Goal: Information Seeking & Learning: Find specific fact

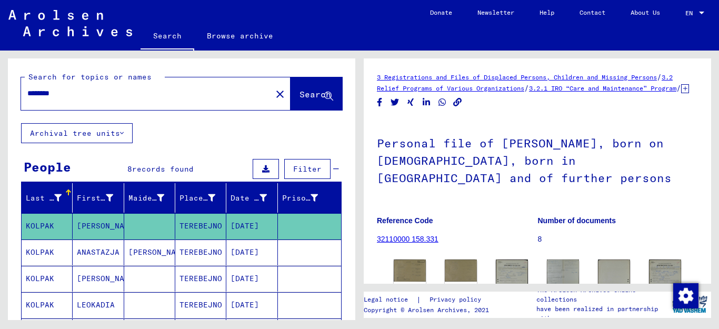
scroll to position [84, 0]
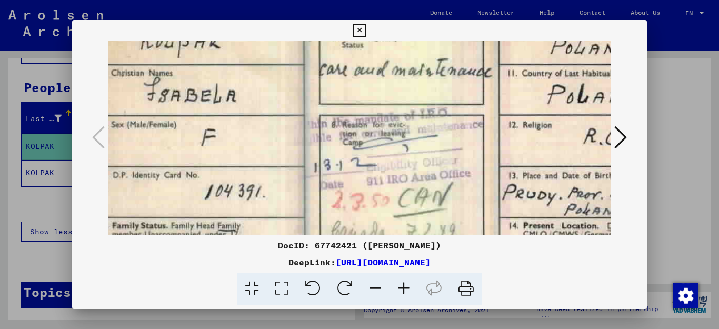
scroll to position [65, 18]
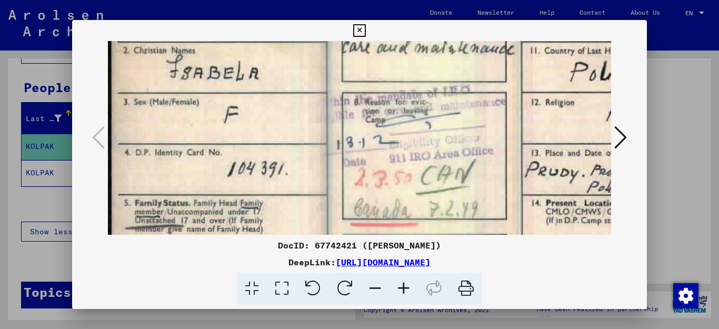
drag, startPoint x: 425, startPoint y: 82, endPoint x: 482, endPoint y: 182, distance: 114.9
click at [482, 182] on img at bounding box center [423, 134] width 630 height 405
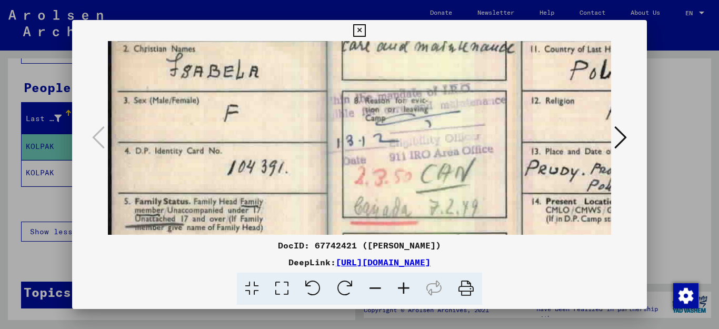
click at [366, 30] on icon at bounding box center [359, 30] width 12 height 13
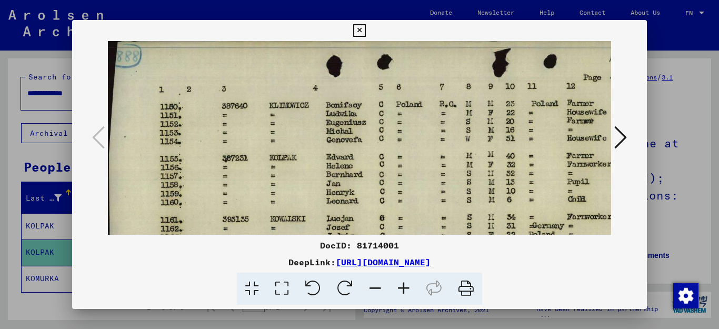
scroll to position [0, 92]
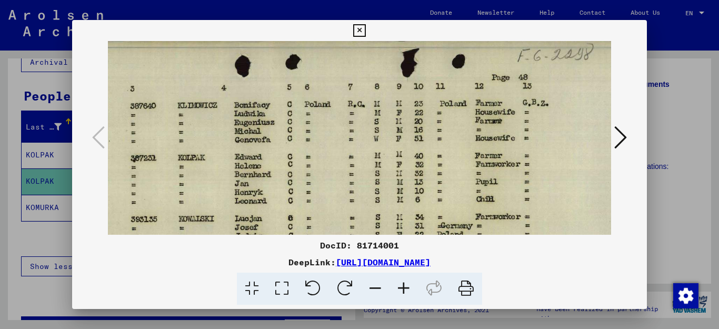
click at [366, 31] on icon at bounding box center [359, 30] width 12 height 13
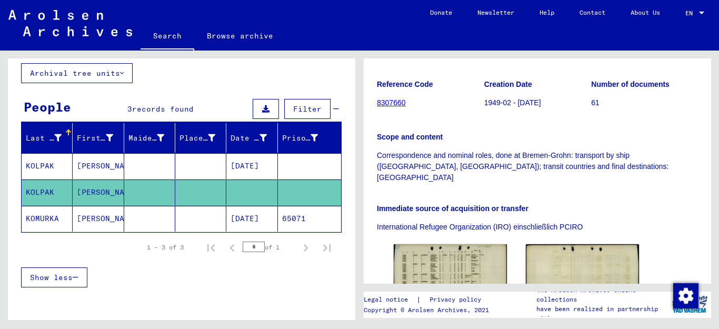
scroll to position [0, 0]
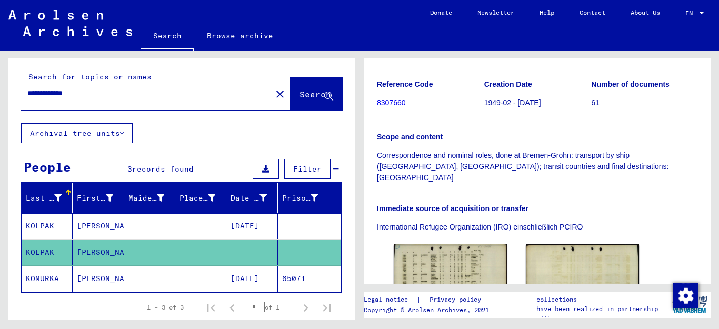
drag, startPoint x: 98, startPoint y: 93, endPoint x: 60, endPoint y: 93, distance: 38.5
click at [60, 93] on input "**********" at bounding box center [146, 93] width 238 height 11
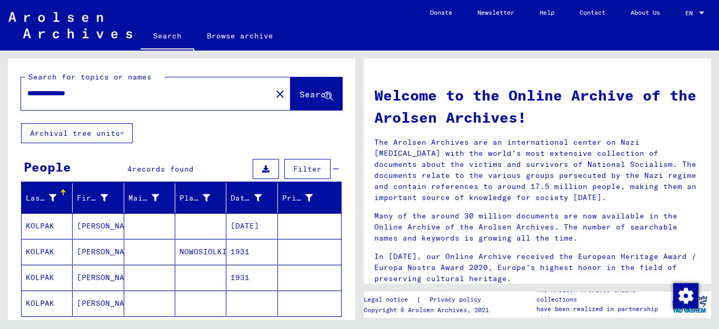
click at [32, 224] on mat-cell "KOLPAK" at bounding box center [47, 225] width 51 height 25
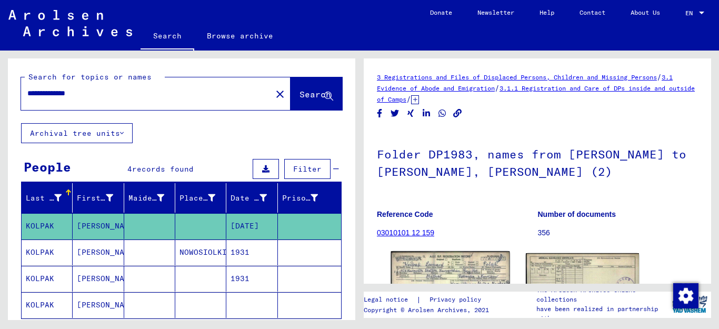
click at [462, 261] on img at bounding box center [450, 288] width 119 height 74
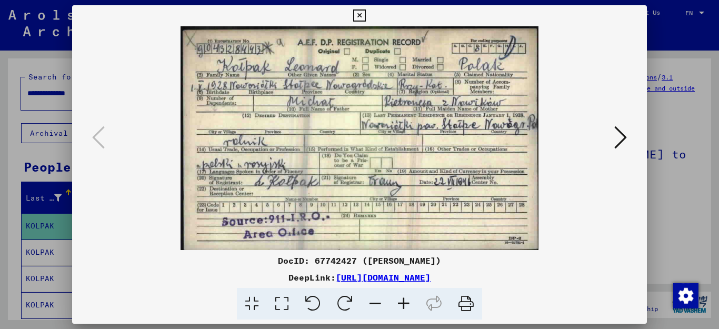
click at [366, 15] on icon at bounding box center [359, 15] width 12 height 13
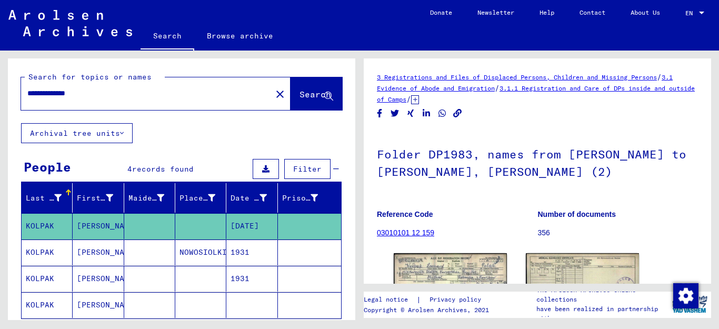
click at [29, 253] on mat-cell "KOLPAK" at bounding box center [47, 253] width 51 height 26
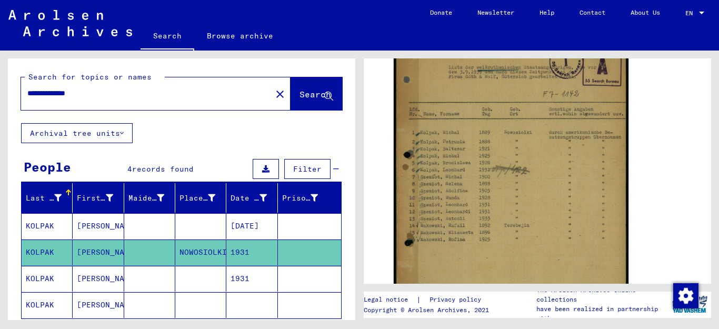
scroll to position [253, 0]
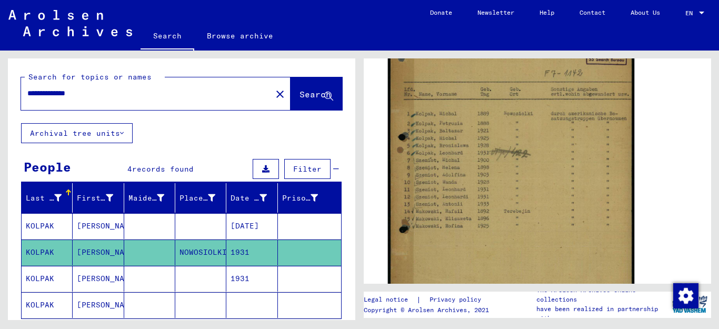
click at [482, 178] on img at bounding box center [511, 184] width 246 height 347
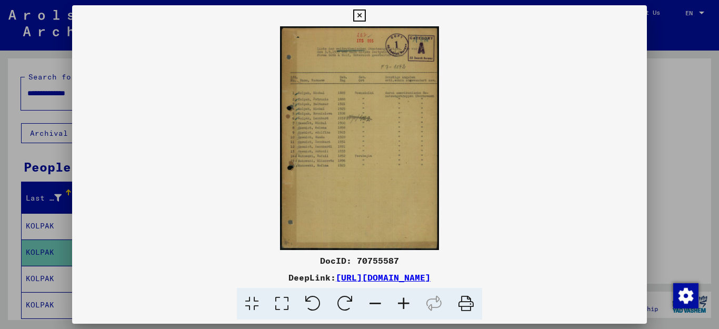
click at [405, 303] on icon at bounding box center [404, 304] width 28 height 32
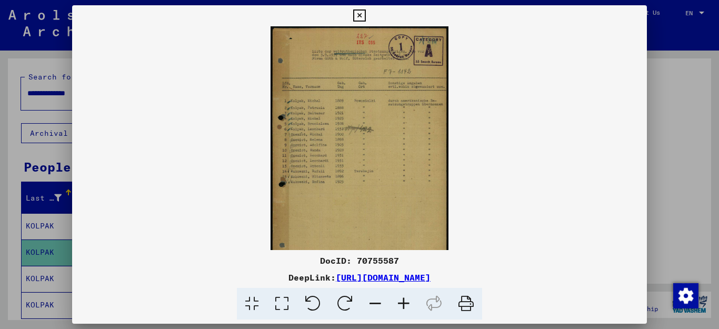
click at [405, 303] on icon at bounding box center [404, 304] width 28 height 32
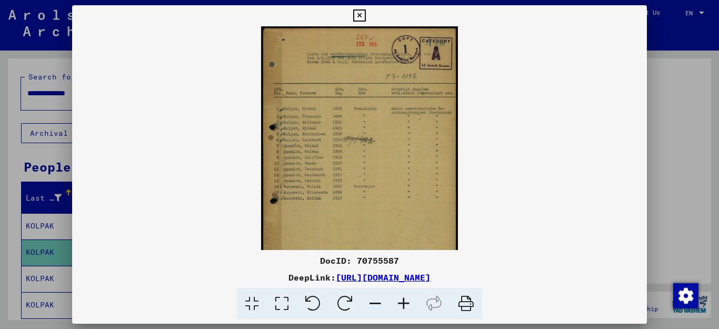
click at [405, 303] on icon at bounding box center [404, 304] width 28 height 32
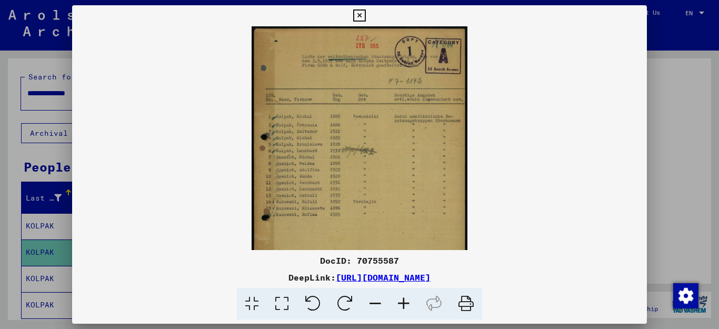
click at [405, 303] on icon at bounding box center [404, 304] width 28 height 32
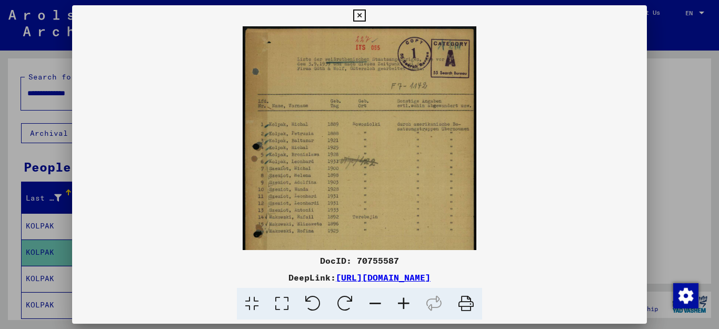
click at [405, 303] on icon at bounding box center [404, 304] width 28 height 32
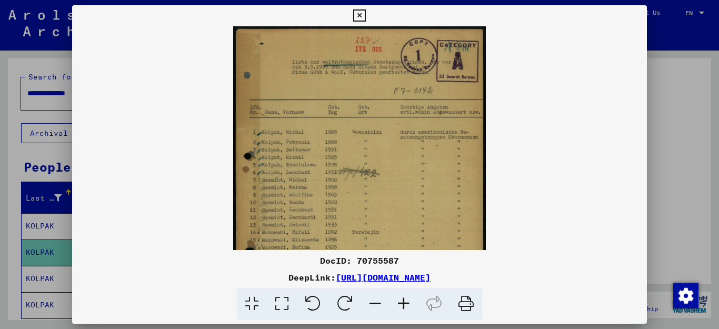
click at [405, 303] on icon at bounding box center [404, 304] width 28 height 32
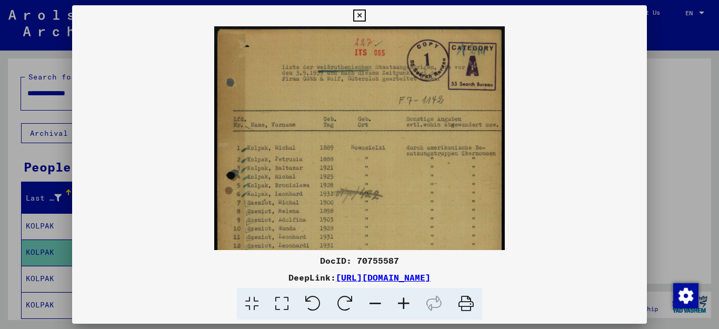
click at [405, 303] on icon at bounding box center [404, 304] width 28 height 32
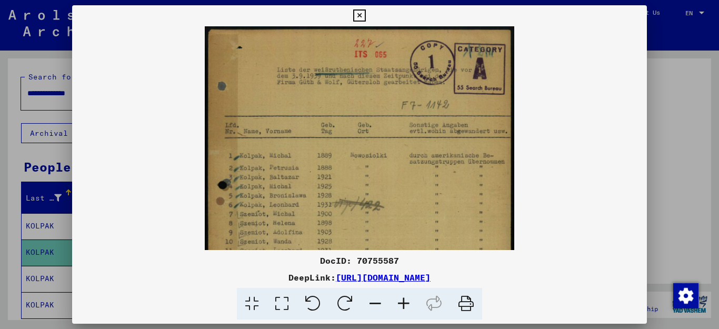
click at [405, 303] on icon at bounding box center [404, 304] width 28 height 32
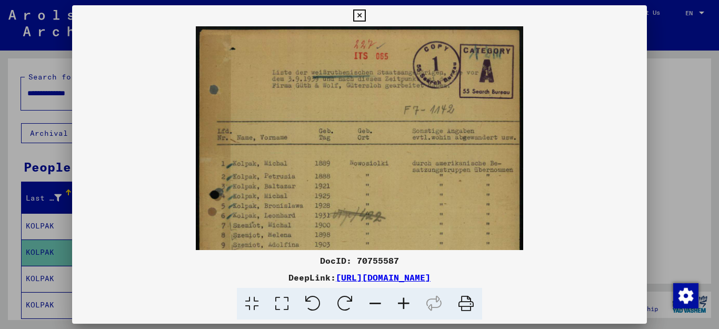
click at [405, 303] on icon at bounding box center [404, 304] width 28 height 32
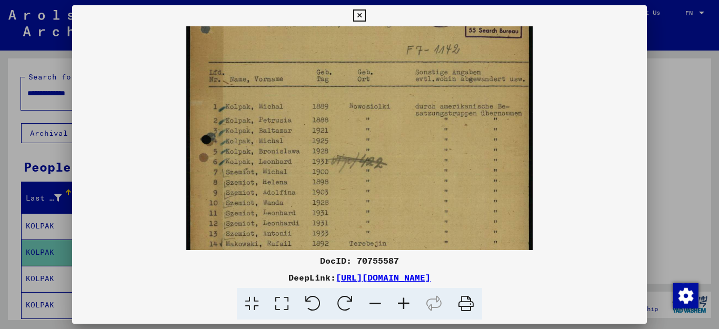
scroll to position [67, 0]
drag, startPoint x: 354, startPoint y: 208, endPoint x: 374, endPoint y: 141, distance: 69.8
click at [374, 141] on img at bounding box center [359, 202] width 347 height 487
drag, startPoint x: 548, startPoint y: 279, endPoint x: 225, endPoint y: 278, distance: 322.9
click at [225, 278] on div "DeepLink: https://collections.arolsen-archives.org/en/document/70755587" at bounding box center [360, 277] width 576 height 13
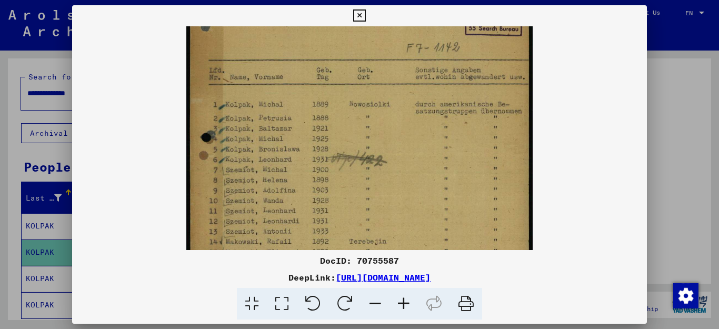
copy link "https://collections.arolsen-archives.org/en/document/70755587"
click at [366, 19] on icon at bounding box center [359, 15] width 12 height 13
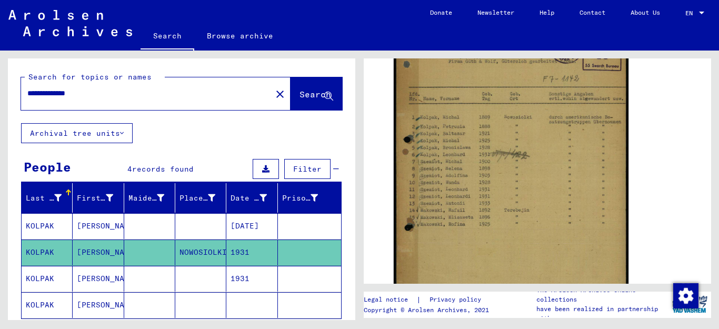
drag, startPoint x: 91, startPoint y: 93, endPoint x: 10, endPoint y: 90, distance: 81.2
click at [10, 90] on div "**********" at bounding box center [182, 90] width 348 height 65
click at [117, 93] on input "**********" at bounding box center [146, 93] width 238 height 11
drag, startPoint x: 96, startPoint y: 91, endPoint x: 60, endPoint y: 92, distance: 36.4
click at [60, 92] on input "**********" at bounding box center [146, 93] width 238 height 11
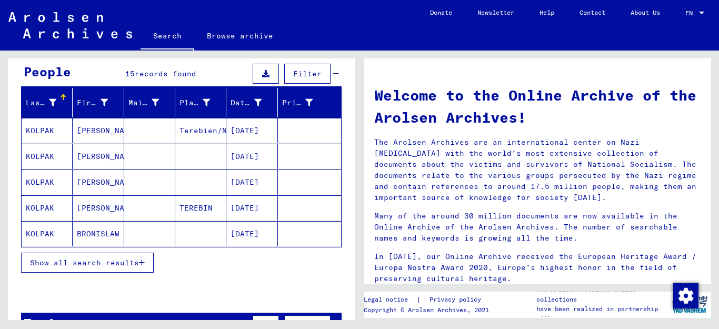
scroll to position [98, 0]
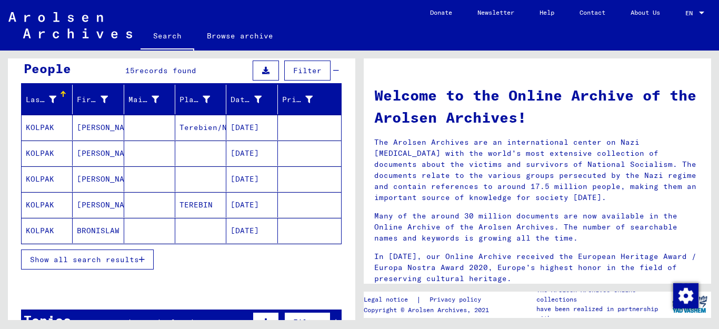
click at [143, 261] on icon "button" at bounding box center [142, 259] width 6 height 7
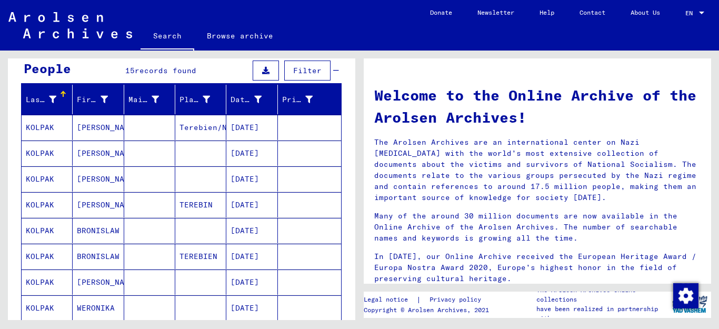
click at [33, 127] on mat-cell "KOLPAK" at bounding box center [47, 127] width 51 height 25
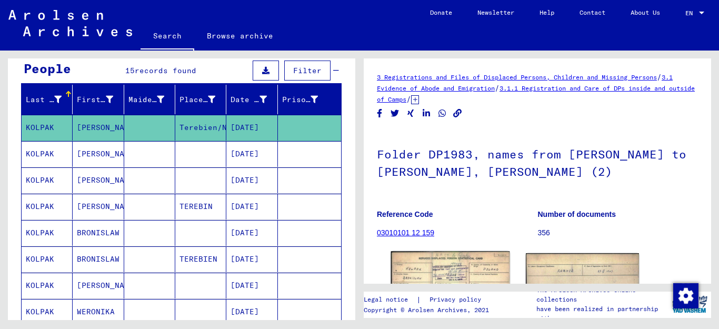
click at [471, 273] on img at bounding box center [450, 288] width 119 height 74
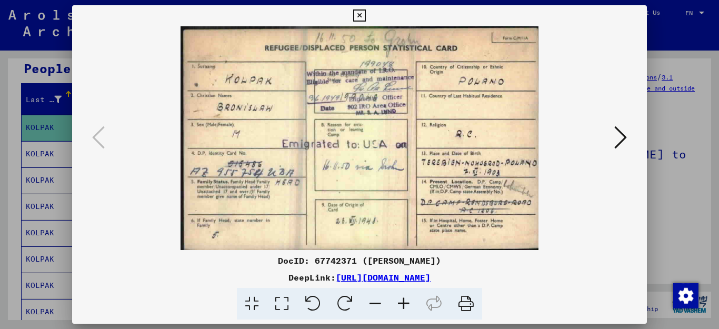
click at [366, 14] on icon at bounding box center [359, 15] width 12 height 13
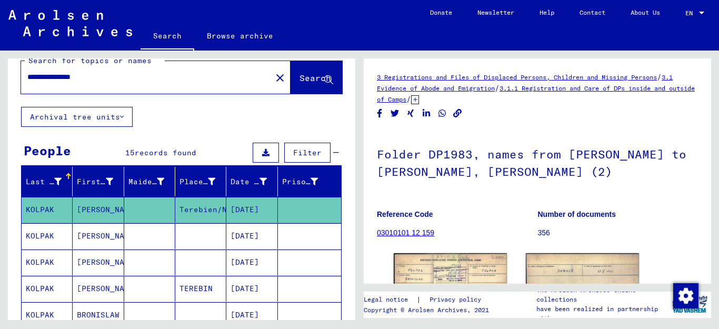
scroll to position [8, 0]
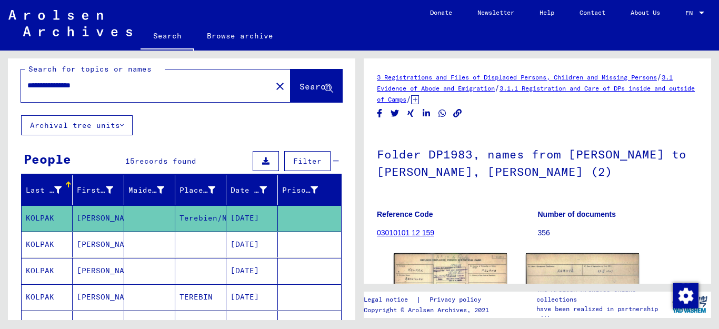
click at [109, 86] on input "**********" at bounding box center [146, 85] width 238 height 11
type input "**********"
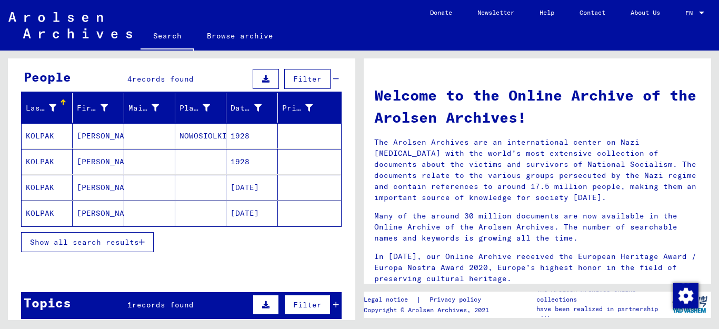
scroll to position [91, 0]
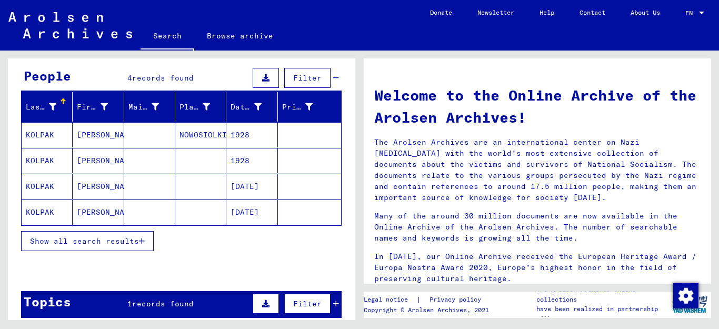
click at [143, 241] on icon "button" at bounding box center [142, 241] width 6 height 7
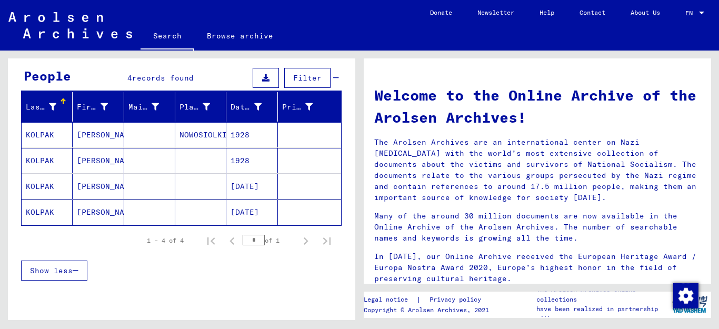
click at [31, 135] on mat-cell "KOLPAK" at bounding box center [47, 134] width 51 height 25
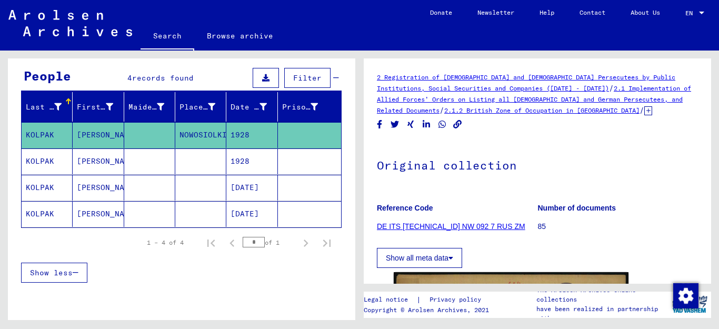
scroll to position [198, 0]
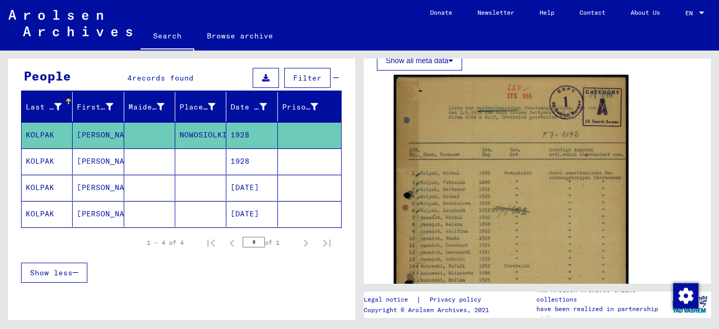
click at [44, 162] on mat-cell "KOLPAK" at bounding box center [47, 162] width 51 height 26
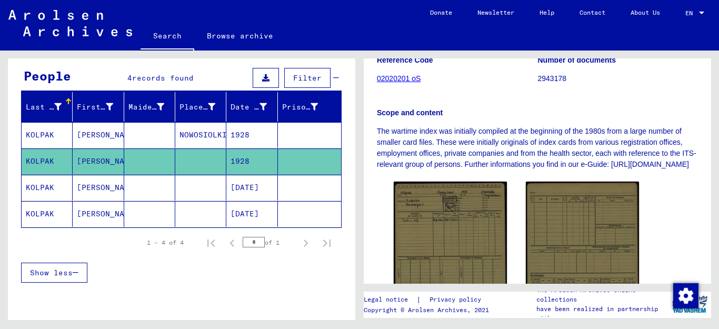
scroll to position [198, 0]
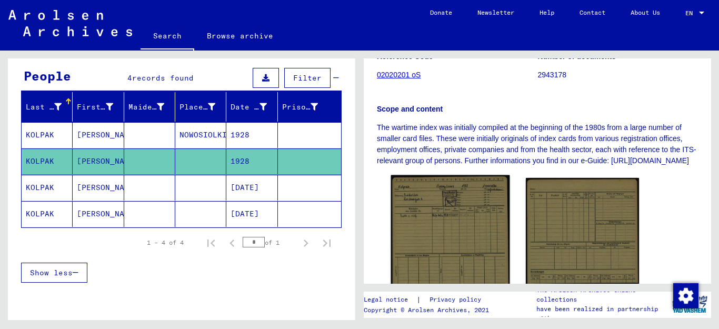
click at [468, 253] on img at bounding box center [450, 231] width 119 height 112
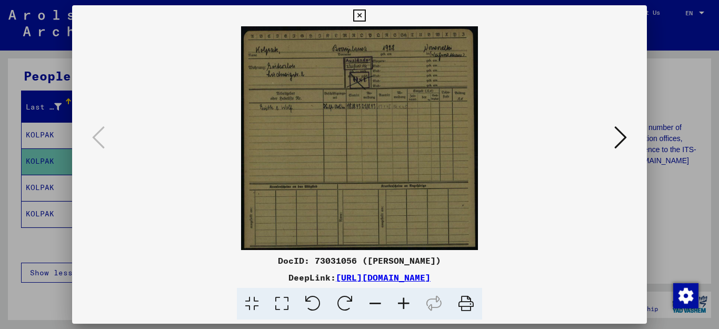
click at [366, 15] on icon at bounding box center [359, 15] width 12 height 13
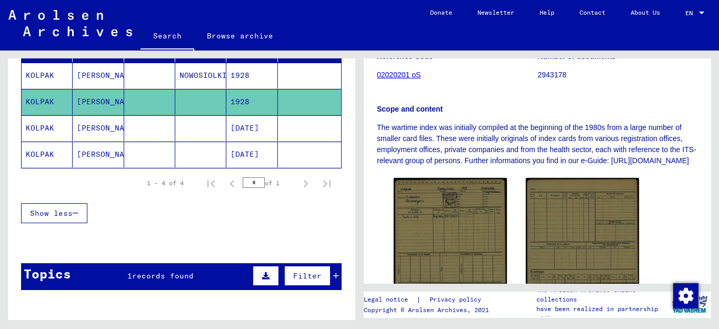
scroll to position [153, 0]
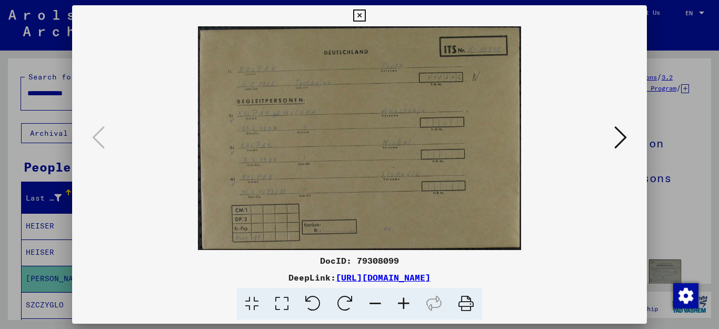
scroll to position [107, 0]
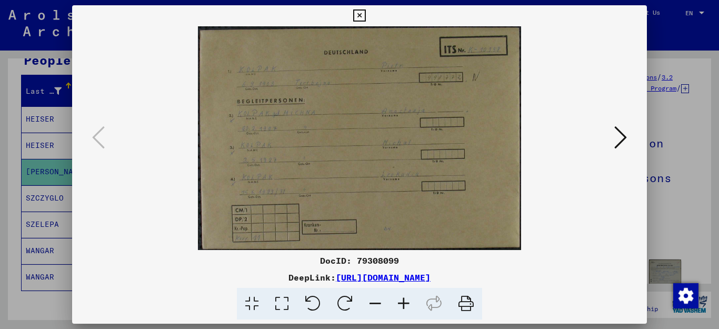
click at [366, 17] on icon at bounding box center [359, 15] width 12 height 13
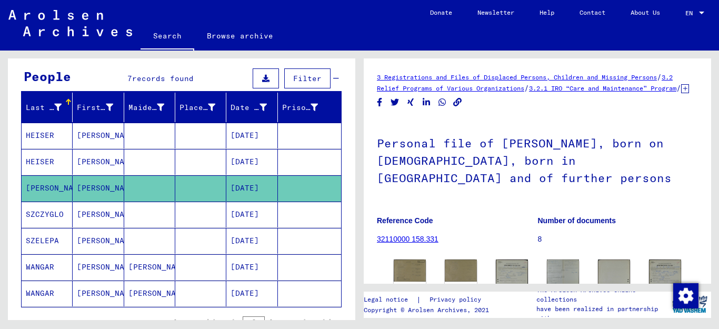
scroll to position [0, 0]
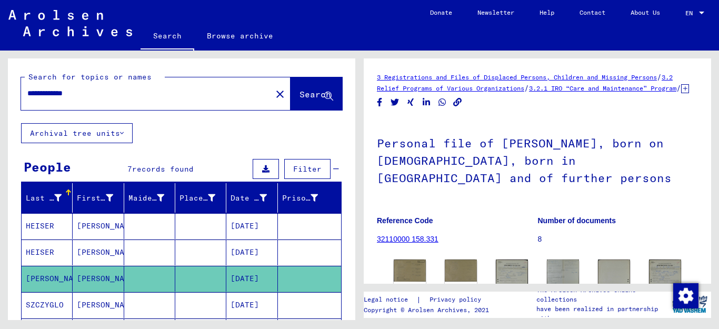
drag, startPoint x: 91, startPoint y: 92, endPoint x: 0, endPoint y: 78, distance: 91.5
click at [1, 78] on div "**********" at bounding box center [180, 186] width 360 height 270
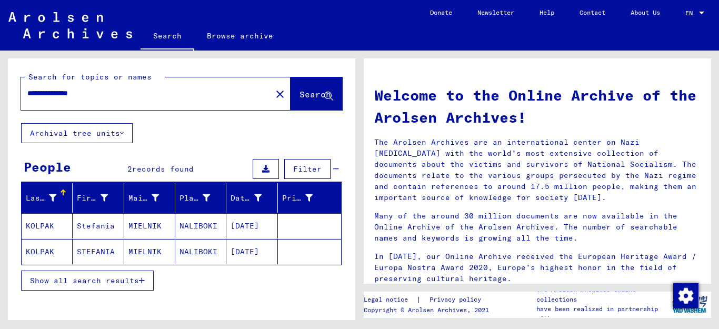
click at [143, 281] on icon "button" at bounding box center [142, 280] width 6 height 7
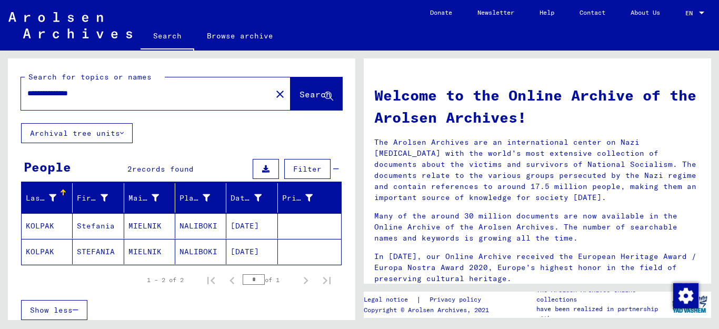
click at [40, 222] on mat-cell "KOLPAK" at bounding box center [47, 225] width 51 height 25
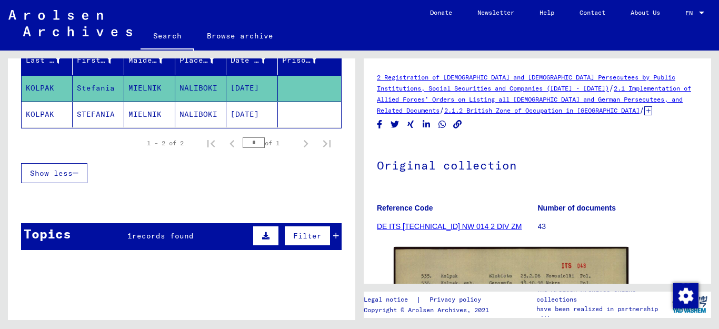
scroll to position [140, 0]
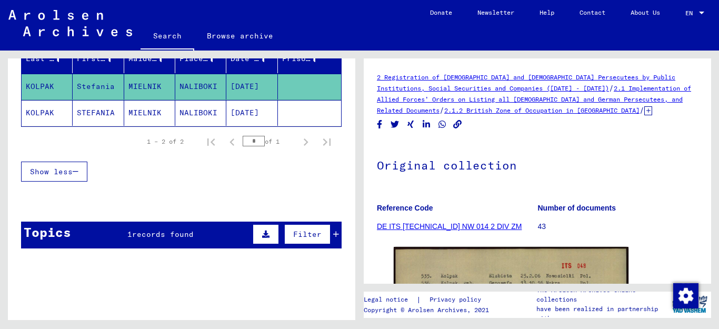
click at [139, 115] on mat-cell "MIELNIK" at bounding box center [149, 113] width 51 height 26
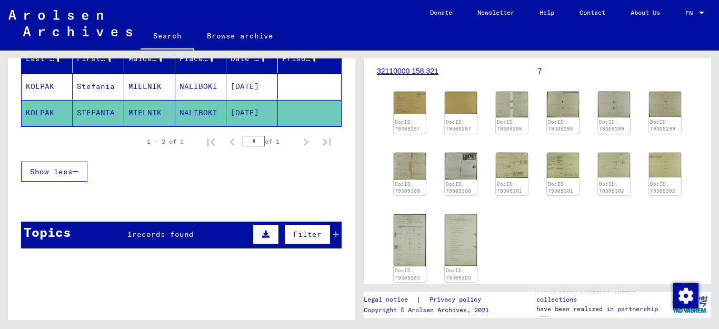
scroll to position [172, 0]
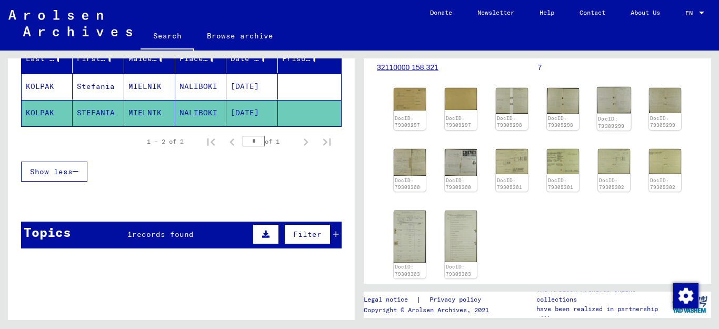
click at [624, 110] on img at bounding box center [614, 100] width 34 height 27
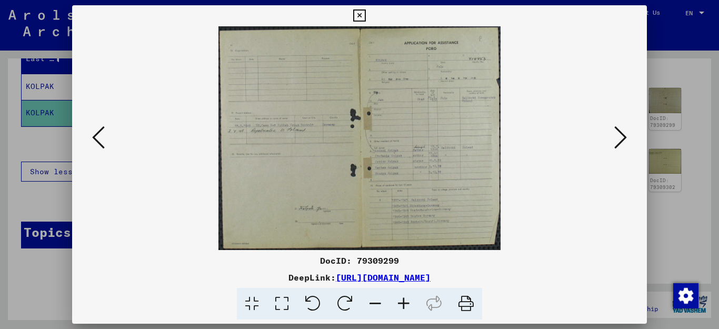
click at [95, 136] on icon at bounding box center [98, 137] width 13 height 25
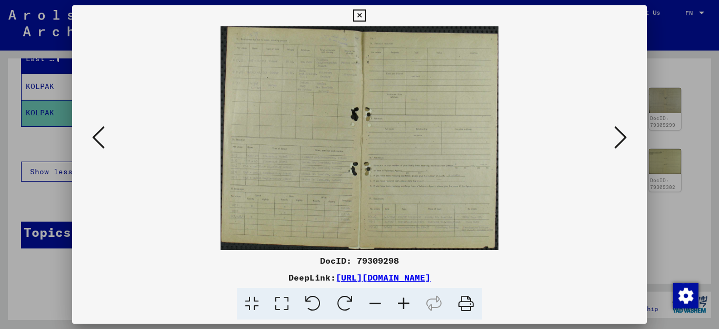
click at [95, 136] on icon at bounding box center [98, 137] width 13 height 25
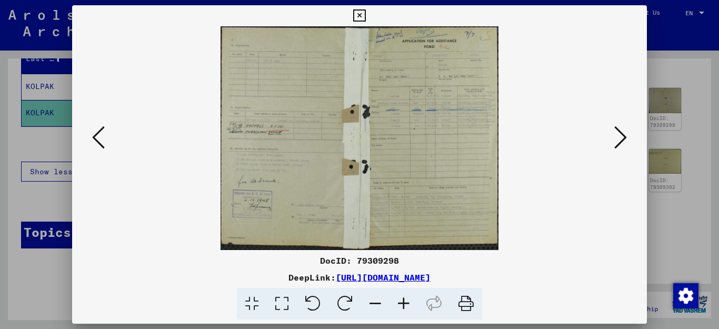
click at [95, 136] on icon at bounding box center [98, 137] width 13 height 25
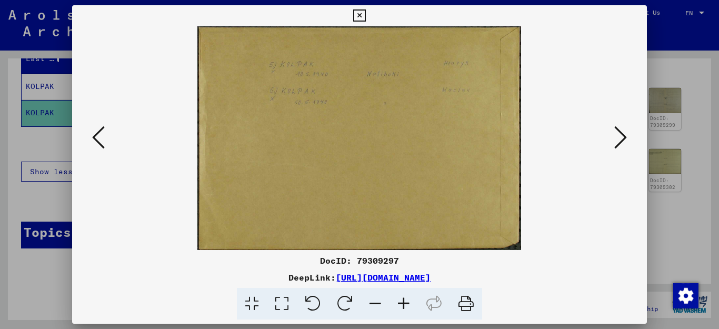
click at [95, 136] on icon at bounding box center [98, 137] width 13 height 25
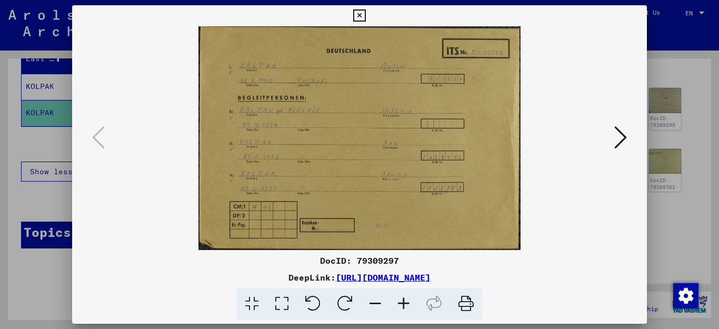
click at [366, 18] on icon at bounding box center [359, 15] width 12 height 13
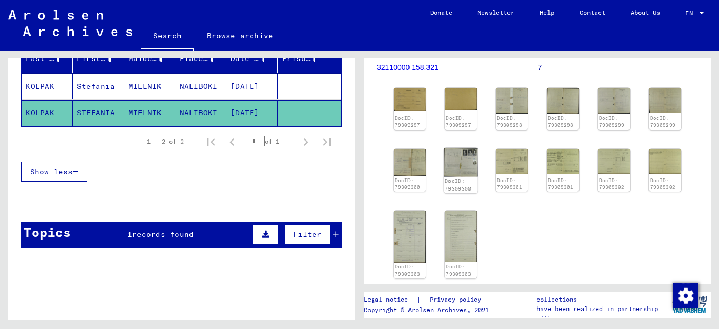
click at [459, 175] on img at bounding box center [461, 162] width 34 height 28
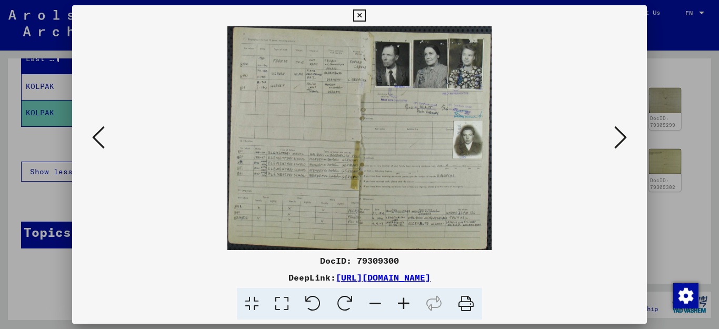
click at [620, 141] on icon at bounding box center [621, 137] width 13 height 25
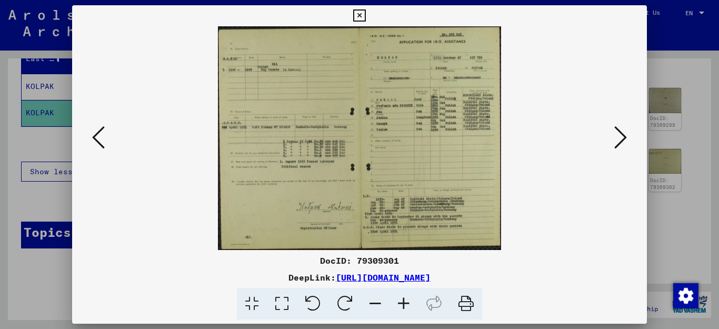
click at [620, 141] on icon at bounding box center [621, 137] width 13 height 25
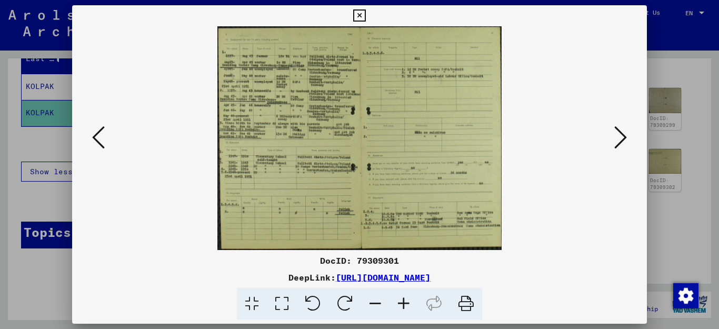
click at [620, 141] on icon at bounding box center [621, 137] width 13 height 25
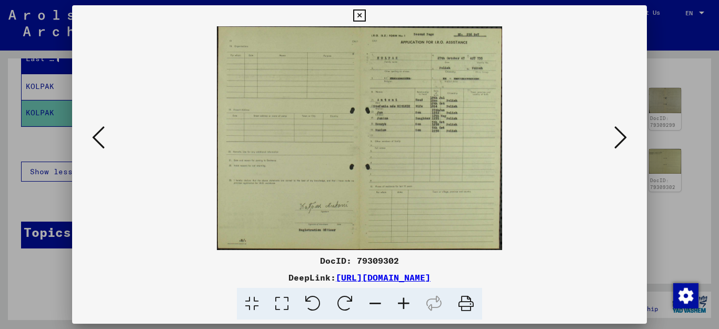
click at [94, 139] on icon at bounding box center [98, 137] width 13 height 25
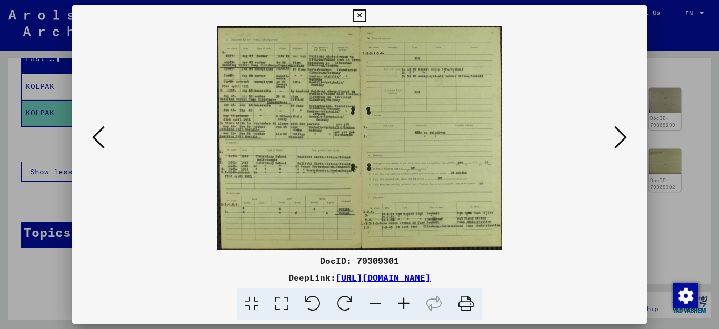
click at [402, 301] on icon at bounding box center [404, 304] width 28 height 32
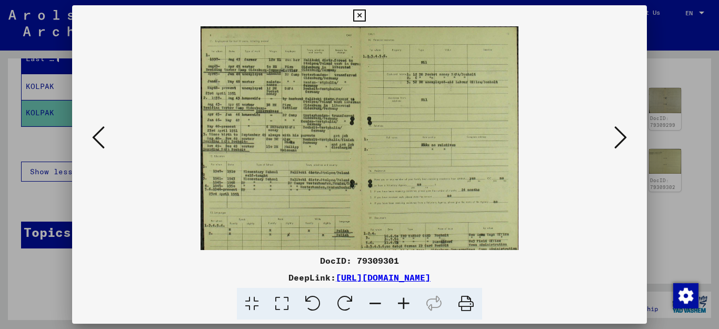
click at [402, 301] on icon at bounding box center [404, 304] width 28 height 32
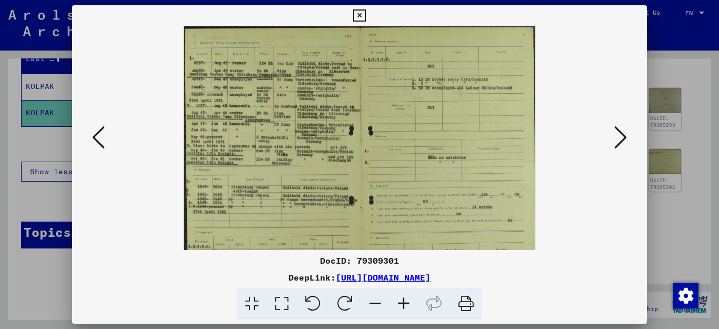
click at [402, 301] on icon at bounding box center [404, 304] width 28 height 32
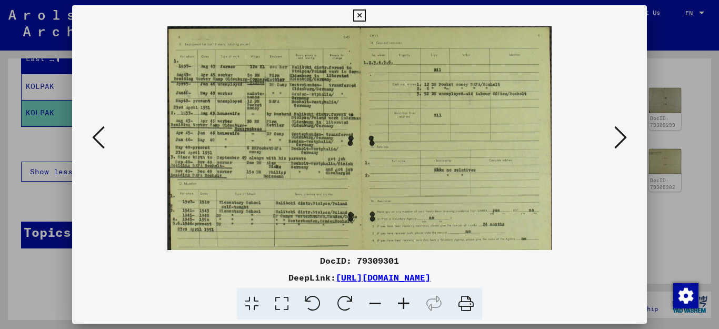
click at [402, 301] on icon at bounding box center [404, 304] width 28 height 32
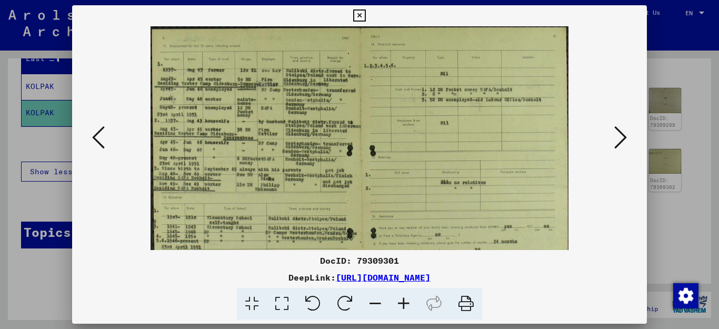
click at [402, 301] on icon at bounding box center [404, 304] width 28 height 32
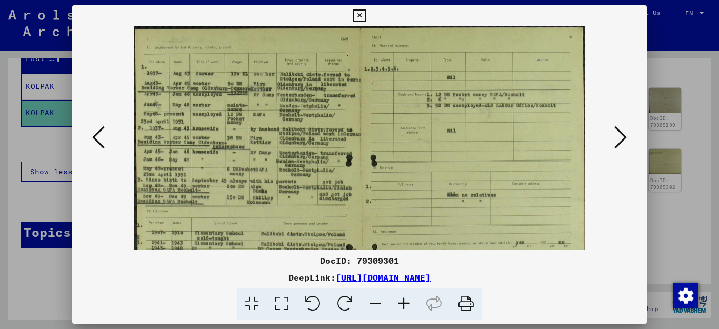
click at [402, 301] on icon at bounding box center [404, 304] width 28 height 32
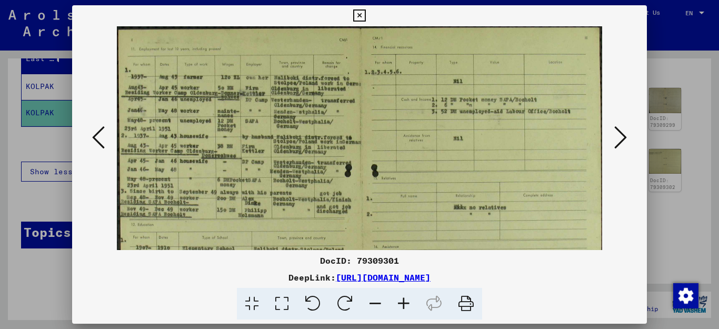
click at [402, 301] on icon at bounding box center [404, 304] width 28 height 32
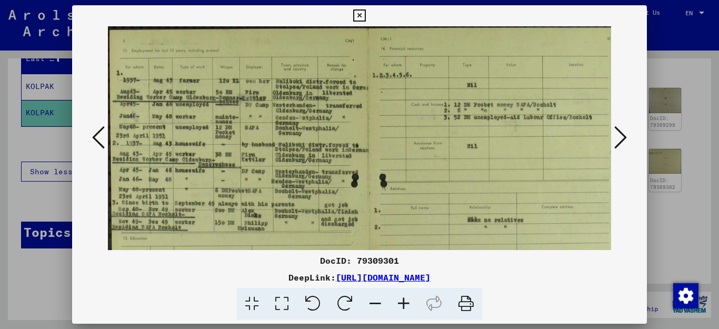
click at [402, 301] on icon at bounding box center [404, 304] width 28 height 32
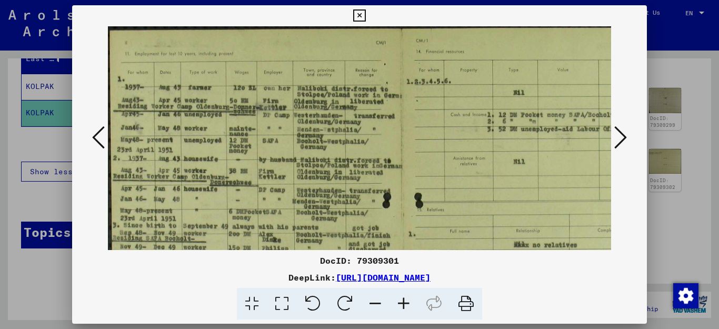
click at [402, 301] on icon at bounding box center [404, 304] width 28 height 32
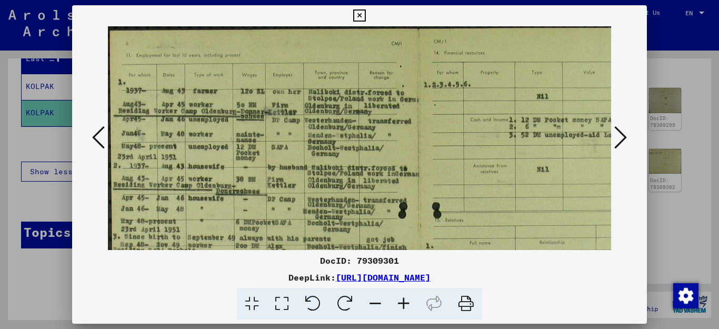
click at [402, 301] on icon at bounding box center [404, 304] width 28 height 32
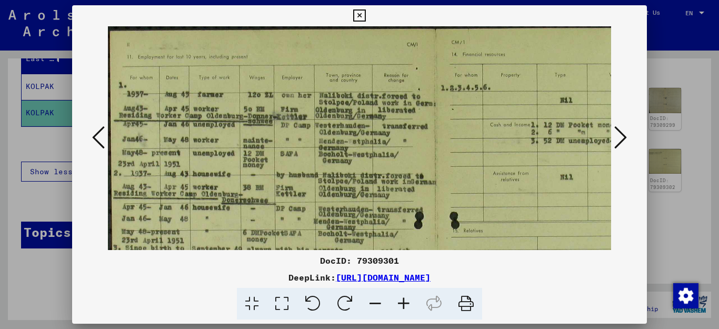
click at [402, 301] on icon at bounding box center [404, 304] width 28 height 32
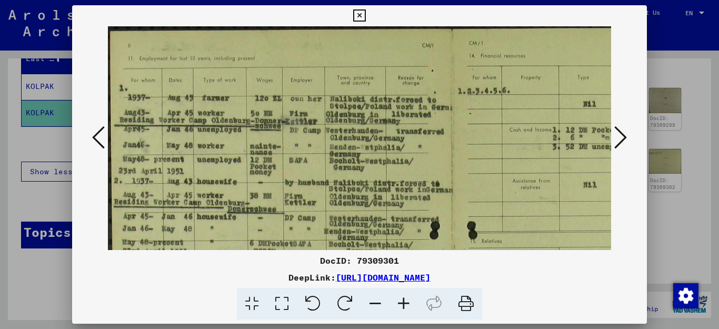
click at [402, 301] on icon at bounding box center [404, 304] width 28 height 32
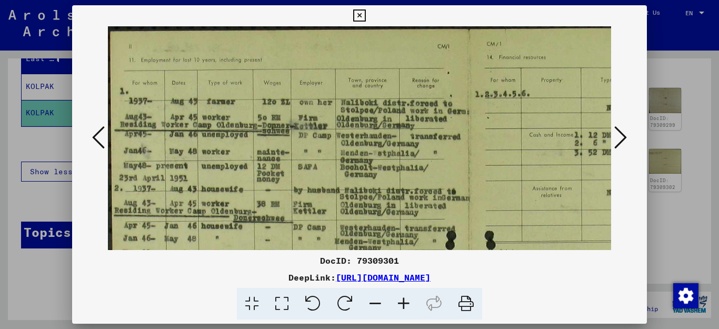
click at [402, 301] on icon at bounding box center [404, 304] width 28 height 32
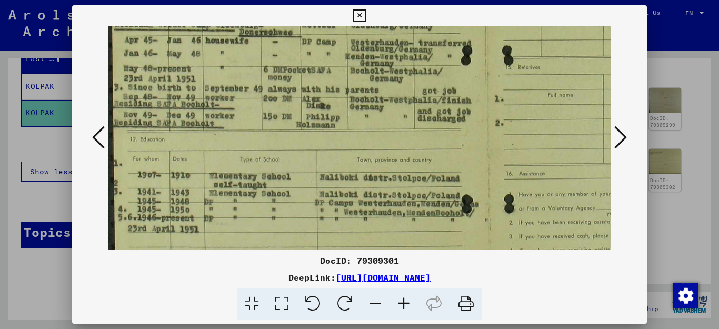
scroll to position [206, 0]
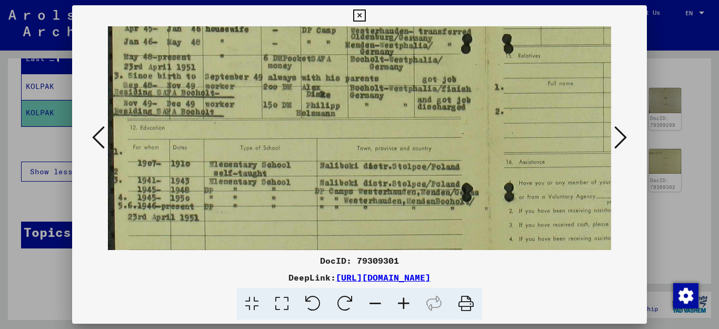
drag, startPoint x: 408, startPoint y: 229, endPoint x: 490, endPoint y: 23, distance: 222.2
click at [490, 23] on div "DocID: 79309301 DeepLink: https://collections.arolsen-archives.org/en/document/…" at bounding box center [360, 162] width 576 height 315
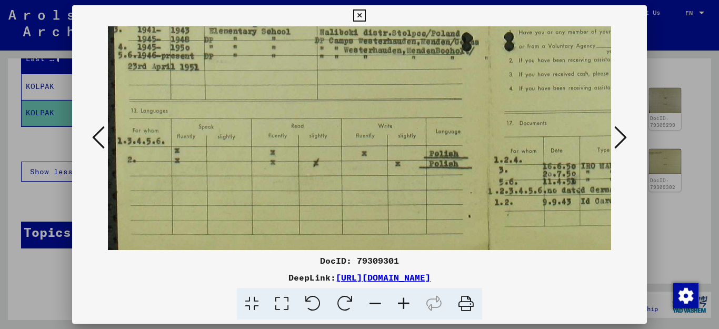
scroll to position [369, 0]
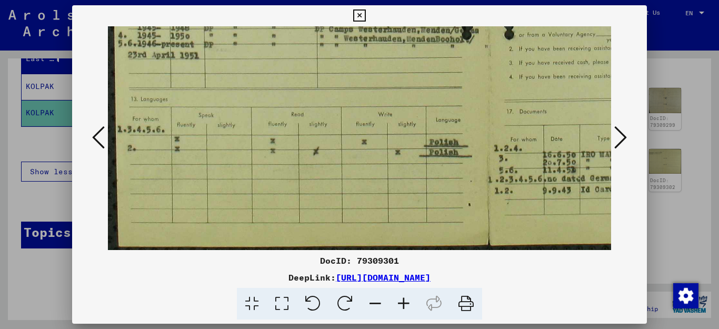
drag, startPoint x: 491, startPoint y: 214, endPoint x: 530, endPoint y: 28, distance: 190.4
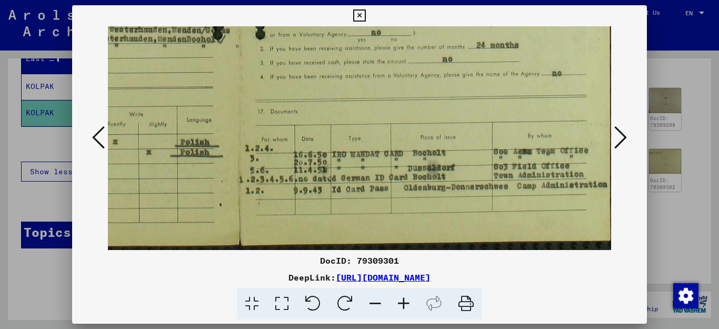
drag, startPoint x: 583, startPoint y: 182, endPoint x: 290, endPoint y: 168, distance: 293.2
click at [366, 13] on icon at bounding box center [359, 15] width 12 height 13
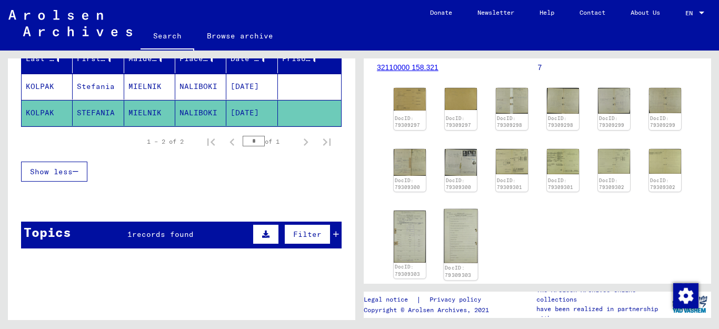
click at [452, 246] on img at bounding box center [461, 236] width 34 height 54
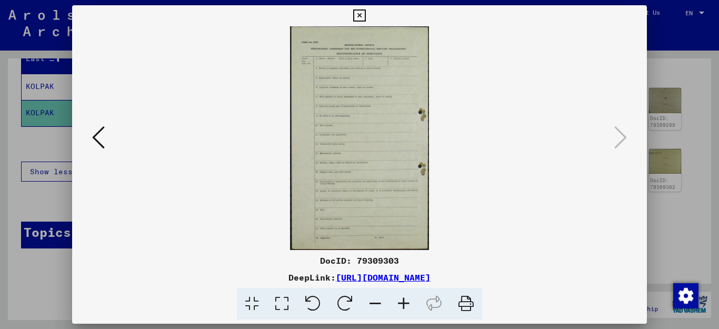
click at [366, 14] on icon at bounding box center [359, 15] width 12 height 13
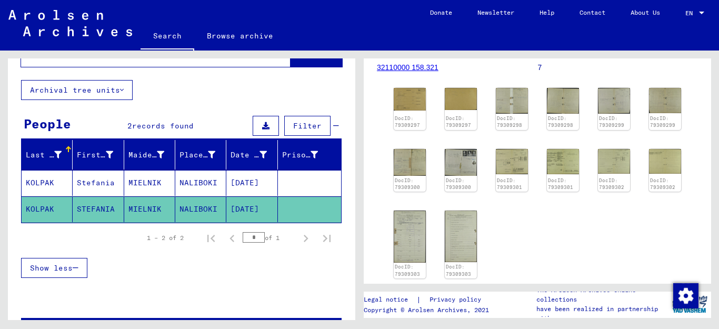
scroll to position [11, 0]
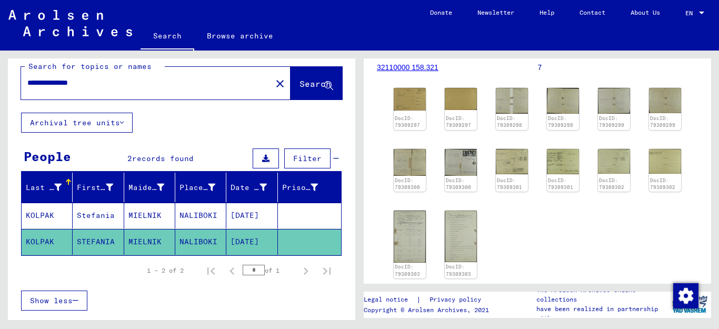
drag, startPoint x: 63, startPoint y: 82, endPoint x: 194, endPoint y: 82, distance: 130.6
click at [193, 82] on input "**********" at bounding box center [146, 82] width 238 height 11
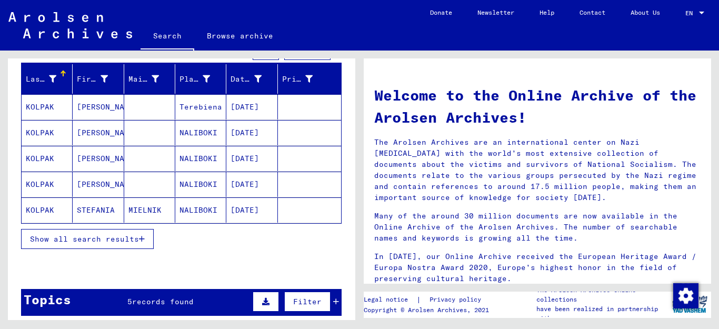
scroll to position [137, 0]
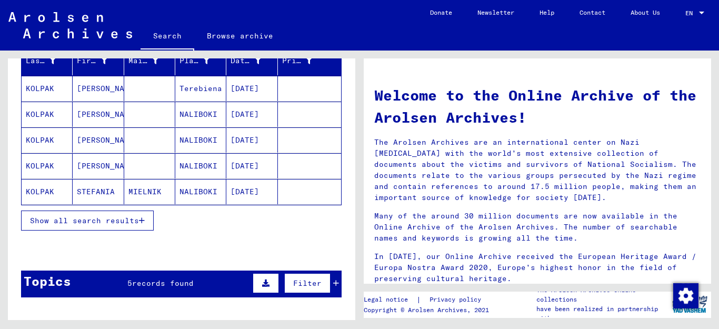
click at [140, 220] on icon "button" at bounding box center [142, 220] width 6 height 7
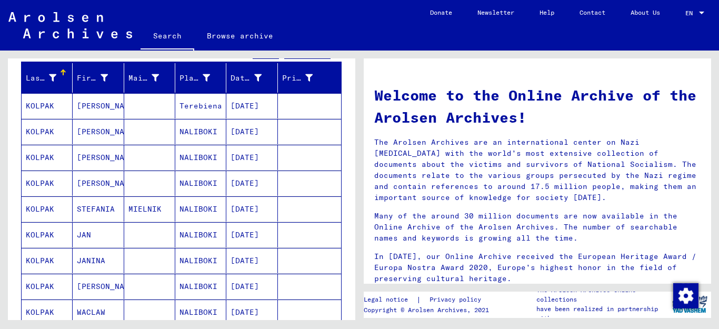
scroll to position [107, 0]
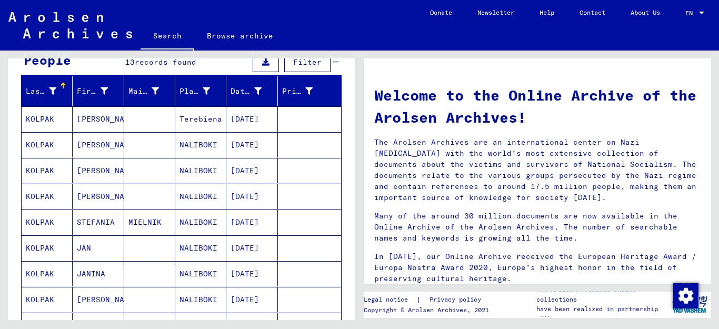
click at [43, 142] on mat-cell "KOLPAK" at bounding box center [47, 144] width 51 height 25
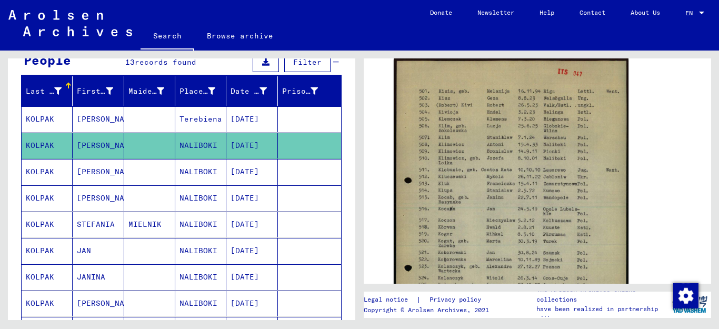
scroll to position [176, 0]
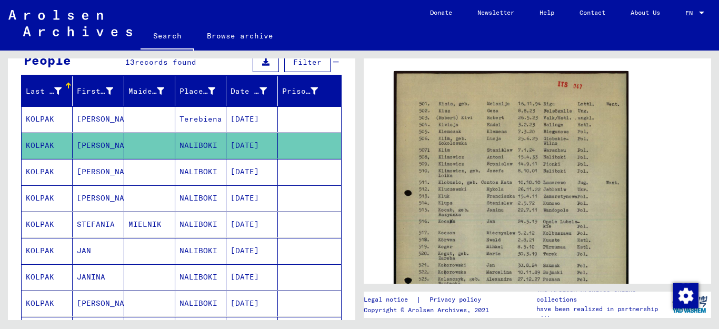
click at [45, 195] on mat-cell "KOLPAK" at bounding box center [47, 198] width 51 height 26
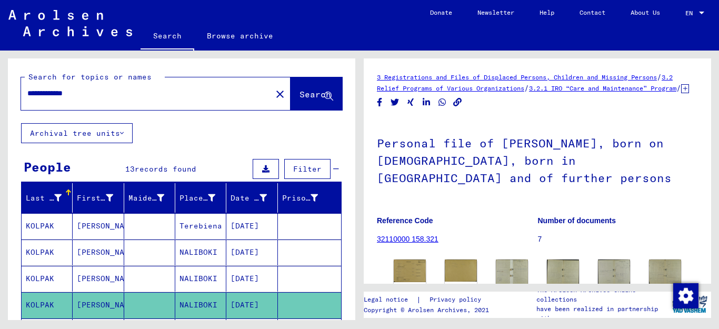
drag, startPoint x: 58, startPoint y: 93, endPoint x: 201, endPoint y: 100, distance: 142.9
click at [201, 100] on div "**********" at bounding box center [143, 94] width 244 height 24
type input "**********"
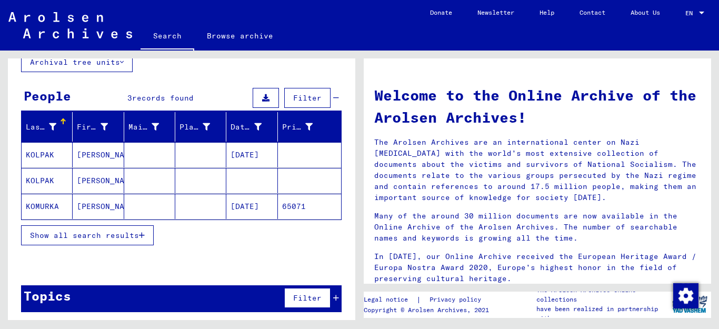
scroll to position [75, 0]
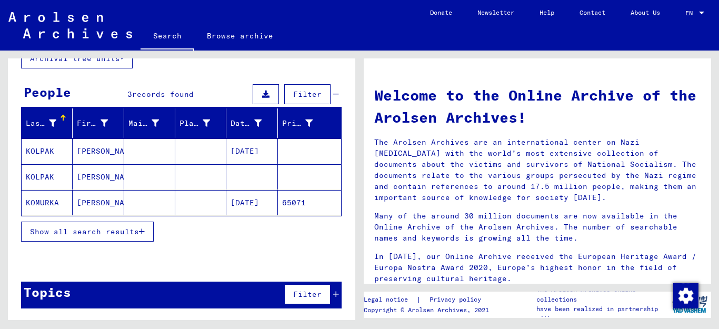
click at [147, 231] on button "Show all search results" at bounding box center [87, 232] width 133 height 20
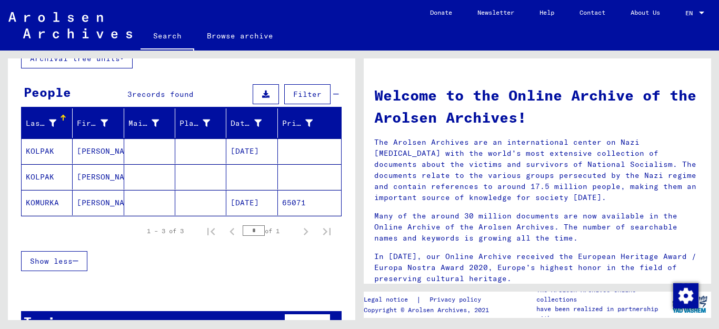
scroll to position [104, 0]
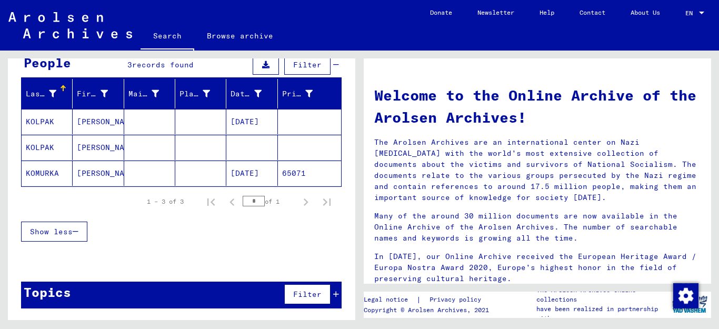
click at [50, 120] on mat-cell "KOLPAK" at bounding box center [47, 121] width 51 height 25
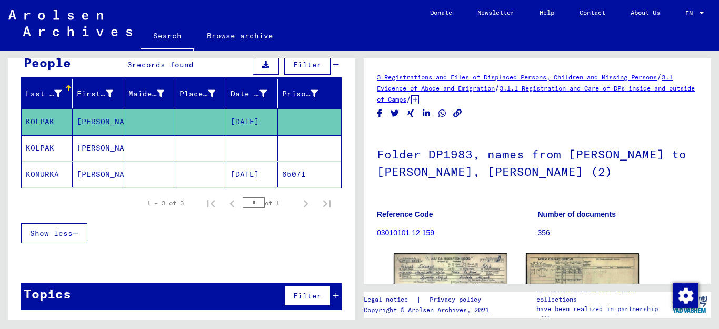
click at [51, 145] on mat-cell "KOLPAK" at bounding box center [47, 148] width 51 height 26
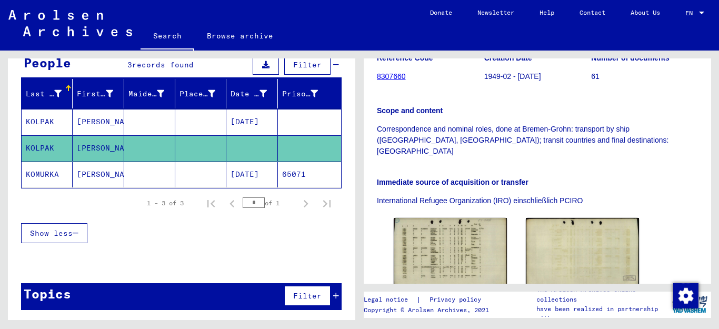
scroll to position [225, 0]
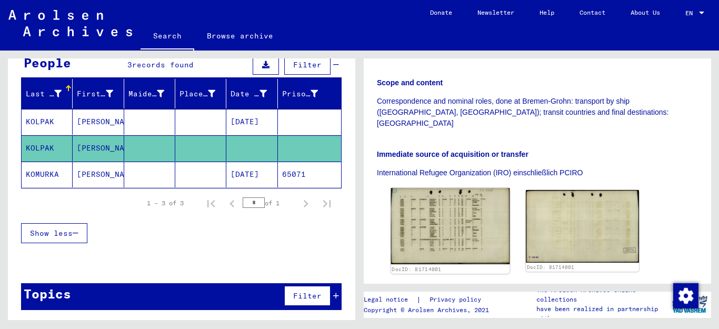
click at [469, 190] on img at bounding box center [450, 226] width 119 height 76
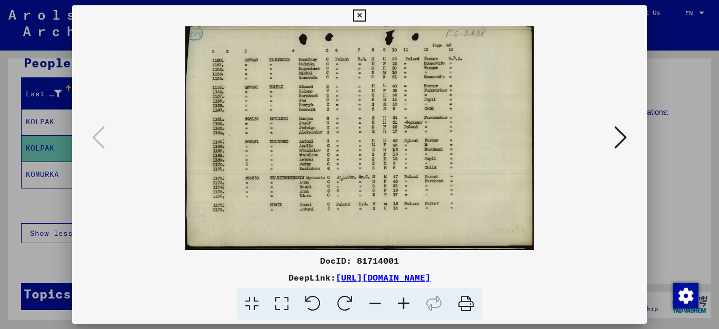
click at [402, 303] on icon at bounding box center [404, 304] width 28 height 32
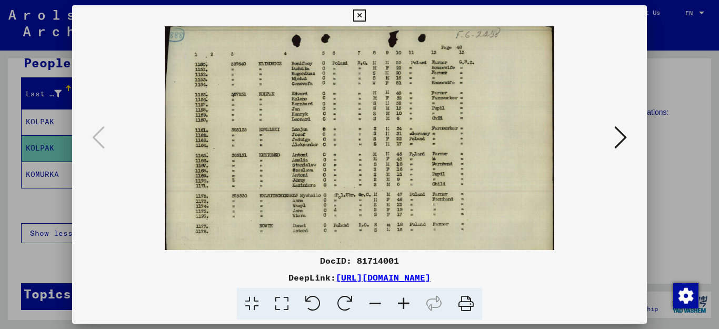
click at [402, 303] on icon at bounding box center [404, 304] width 28 height 32
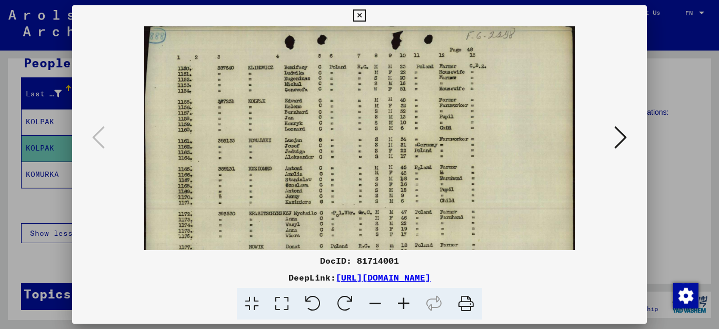
click at [402, 303] on icon at bounding box center [404, 304] width 28 height 32
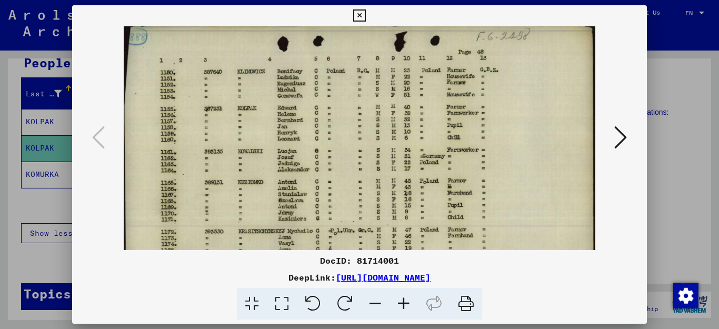
click at [402, 303] on icon at bounding box center [404, 304] width 28 height 32
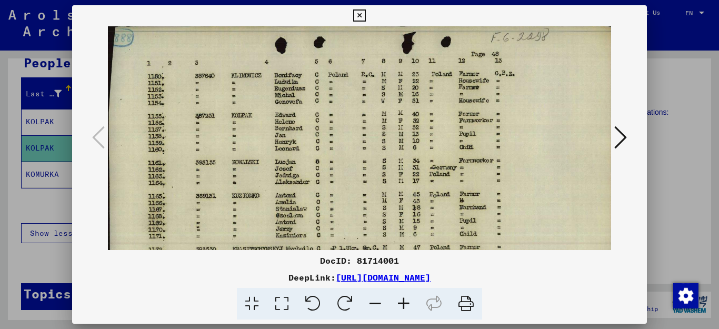
click at [402, 304] on icon at bounding box center [404, 304] width 28 height 32
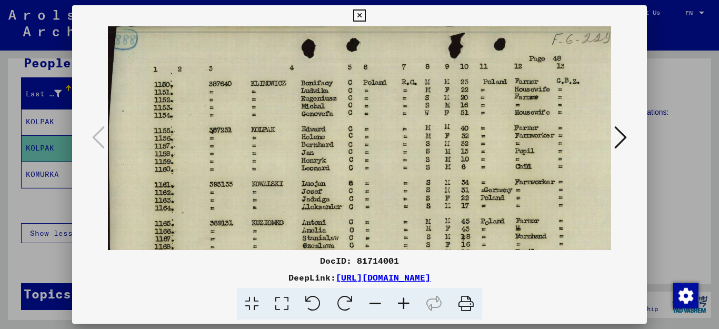
click at [402, 304] on icon at bounding box center [404, 304] width 28 height 32
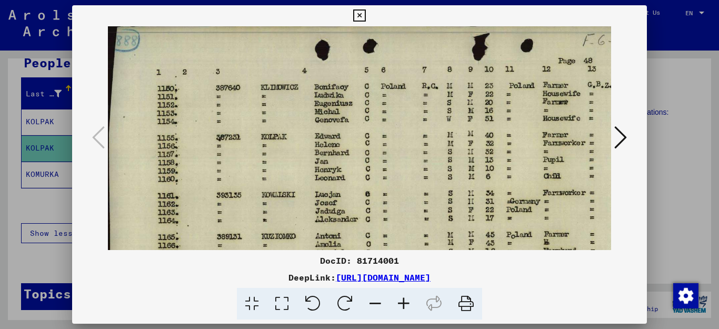
click at [402, 304] on icon at bounding box center [404, 304] width 28 height 32
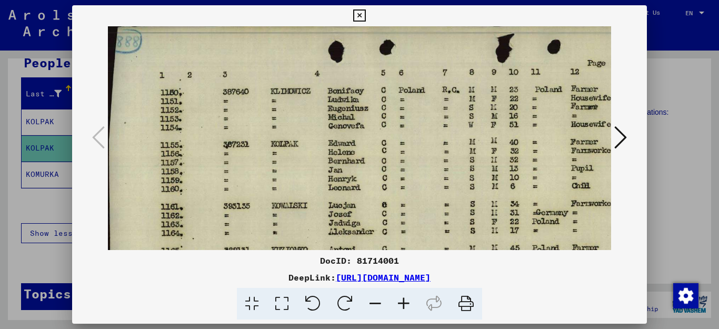
click at [402, 304] on icon at bounding box center [404, 304] width 28 height 32
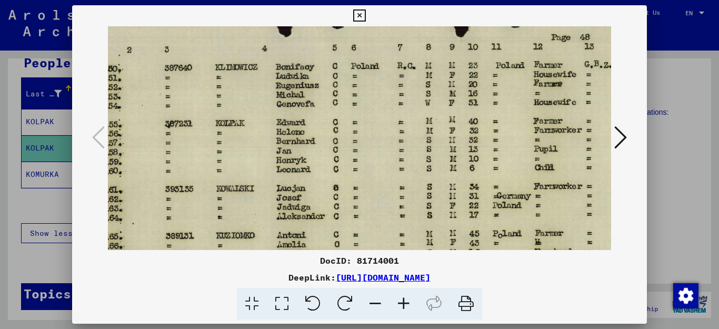
scroll to position [31, 74]
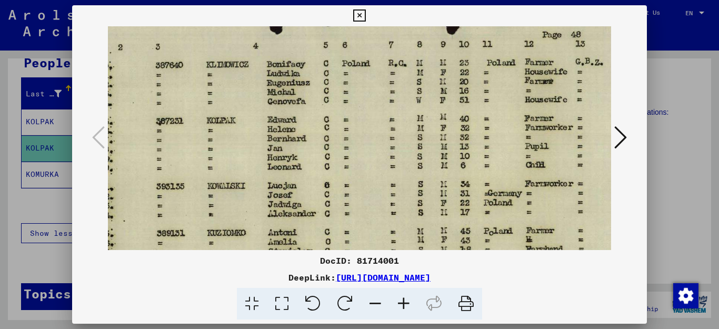
drag, startPoint x: 423, startPoint y: 175, endPoint x: 349, endPoint y: 145, distance: 79.8
click at [349, 145] on img at bounding box center [392, 226] width 717 height 461
drag, startPoint x: 550, startPoint y: 277, endPoint x: 226, endPoint y: 270, distance: 324.0
click at [225, 270] on div "DocID: 81714001 DeepLink: https://collections.arolsen-archives.org/en/document/…" at bounding box center [360, 287] width 576 height 66
copy link "[URL][DOMAIN_NAME]"
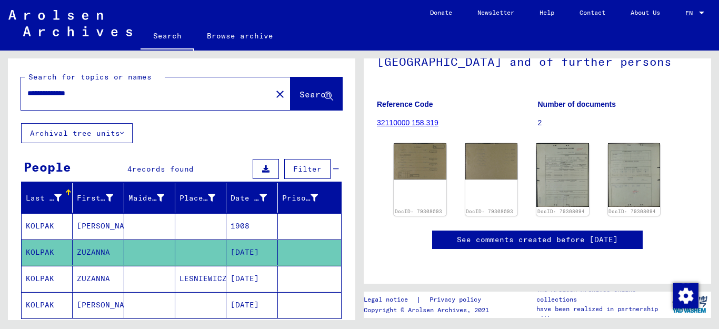
drag, startPoint x: 104, startPoint y: 91, endPoint x: 59, endPoint y: 90, distance: 44.8
click at [59, 90] on input "**********" at bounding box center [146, 93] width 238 height 11
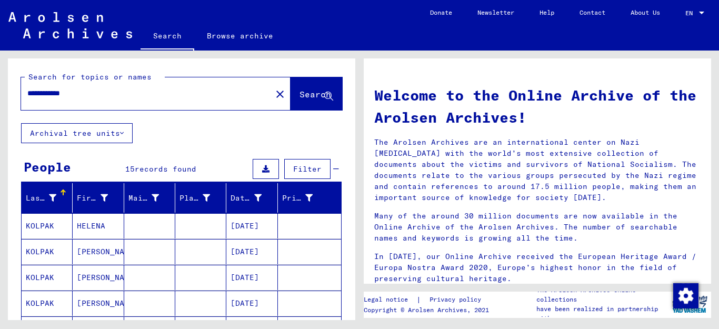
drag, startPoint x: 73, startPoint y: 92, endPoint x: 65, endPoint y: 92, distance: 7.4
click at [65, 92] on input "**********" at bounding box center [143, 93] width 232 height 11
type input "**********"
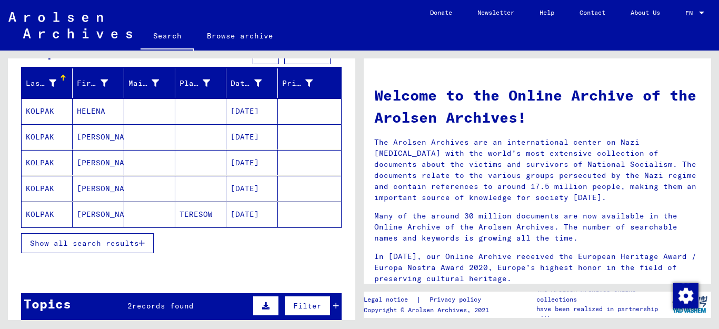
scroll to position [116, 0]
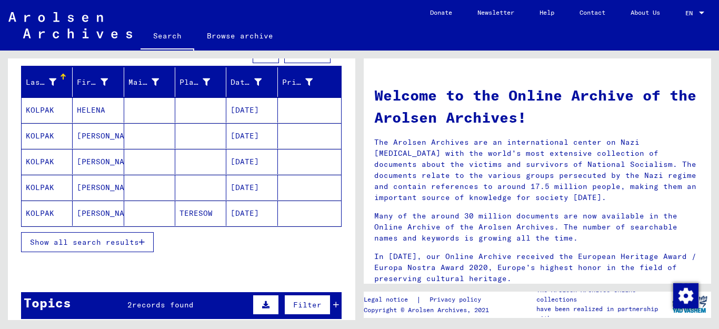
click at [144, 240] on icon "button" at bounding box center [142, 242] width 6 height 7
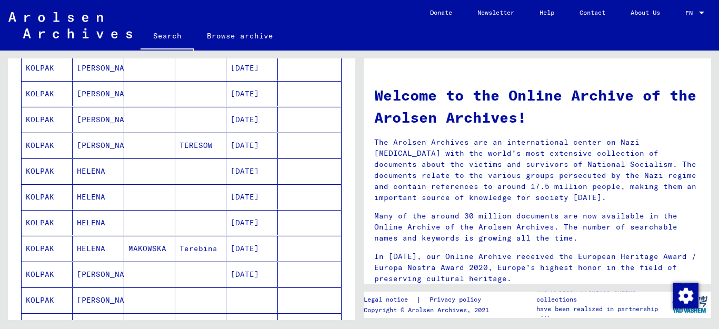
scroll to position [189, 0]
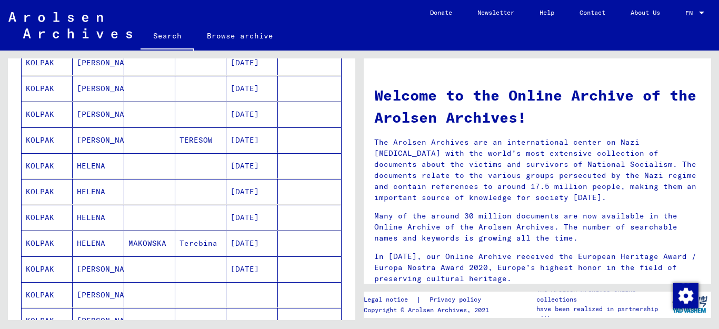
click at [37, 217] on mat-cell "KOLPAK" at bounding box center [47, 217] width 51 height 25
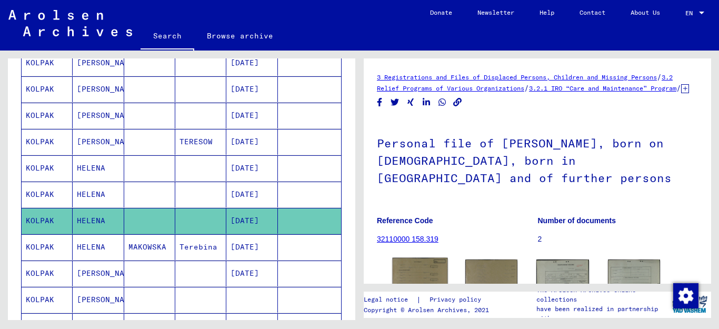
click at [420, 277] on img at bounding box center [420, 277] width 55 height 38
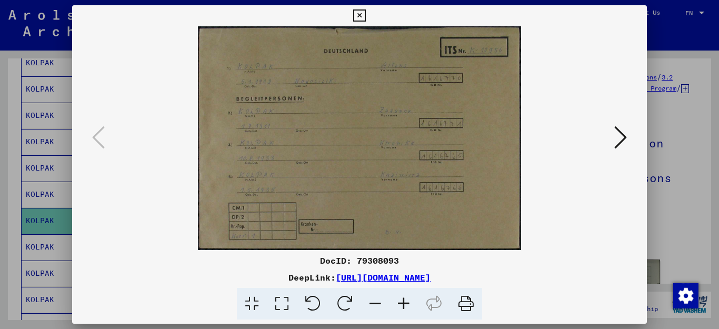
click at [366, 16] on icon at bounding box center [359, 15] width 12 height 13
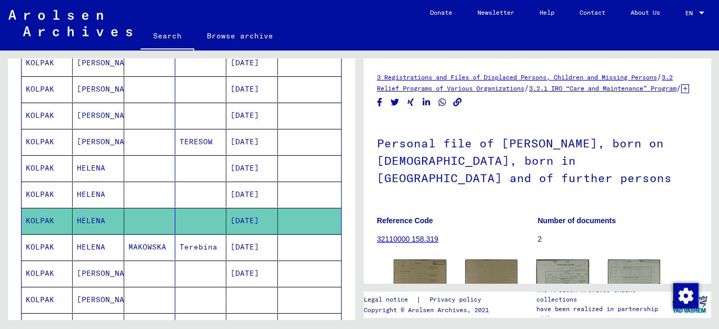
click at [44, 196] on mat-cell "KOLPAK" at bounding box center [47, 195] width 51 height 26
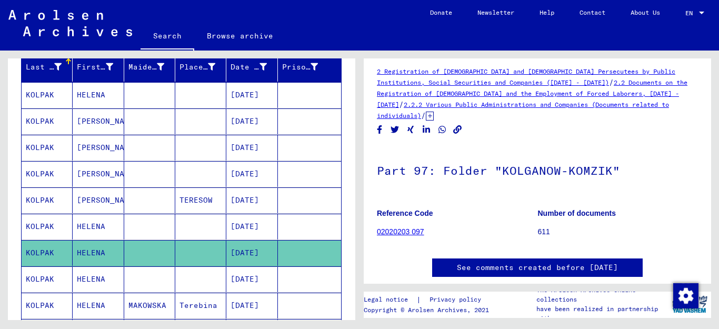
scroll to position [106, 0]
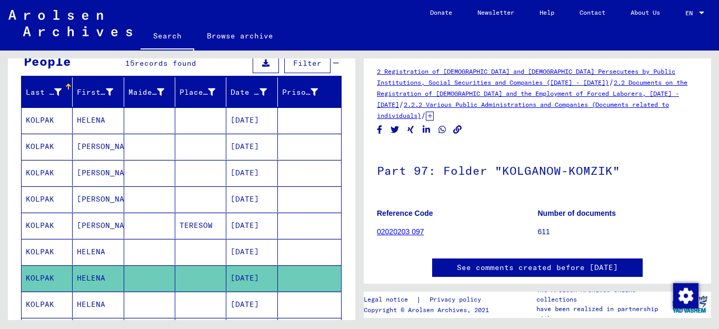
click at [48, 195] on mat-cell "KOLPAK" at bounding box center [47, 199] width 51 height 26
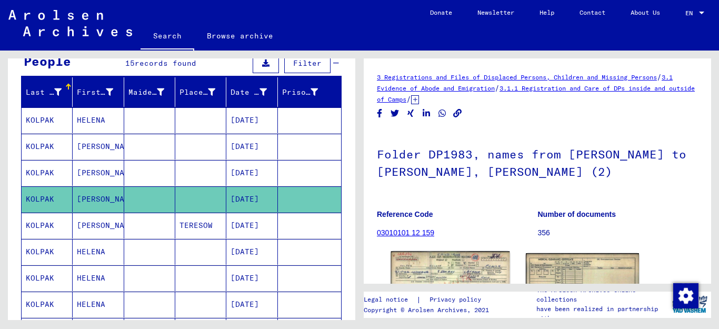
click at [450, 264] on img at bounding box center [450, 288] width 119 height 75
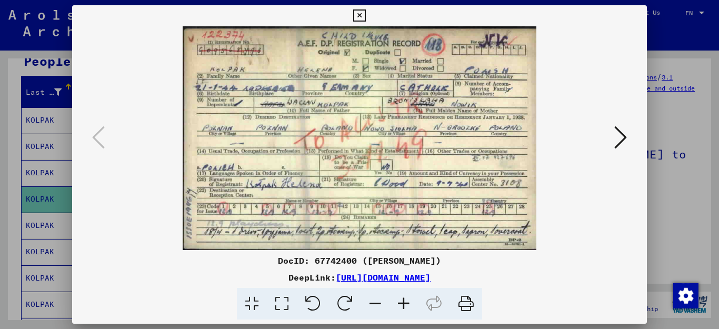
click at [366, 16] on icon at bounding box center [359, 15] width 12 height 13
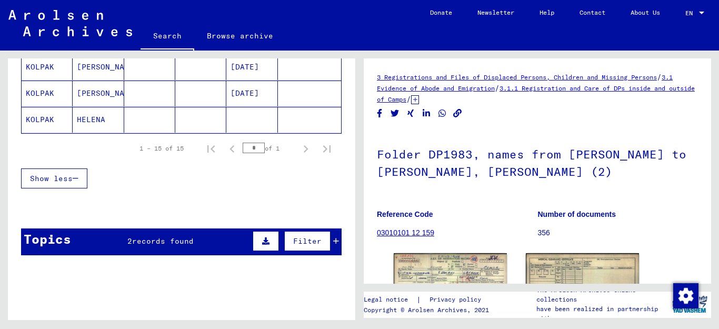
scroll to position [477, 0]
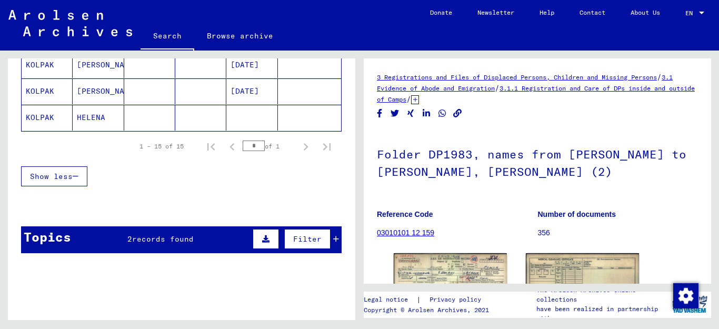
click at [172, 243] on span "records found" at bounding box center [163, 238] width 62 height 9
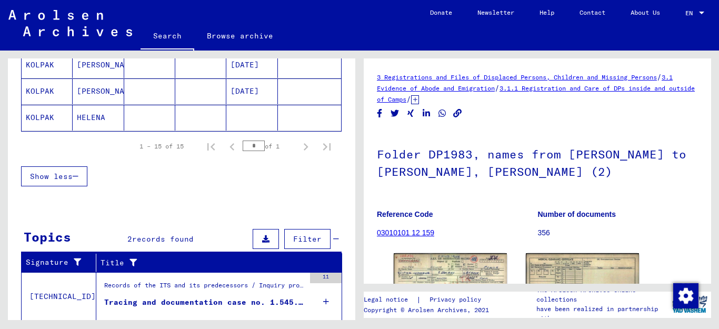
scroll to position [558, 0]
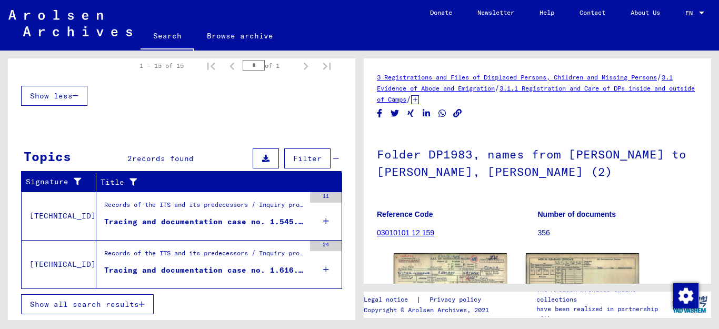
click at [177, 222] on div "Tracing and documentation case no. 1.545.086 for KOLPAK, HELENA born 10.09.1943…" at bounding box center [204, 221] width 201 height 11
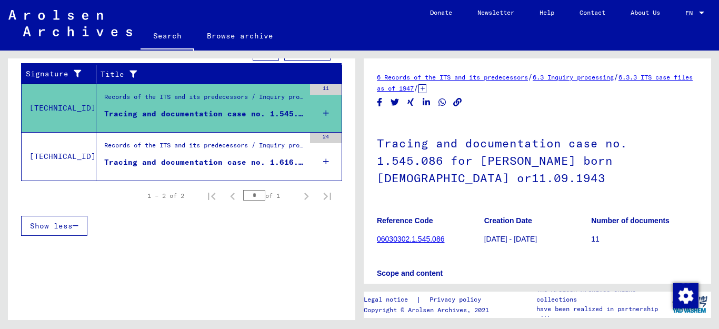
scroll to position [167, 0]
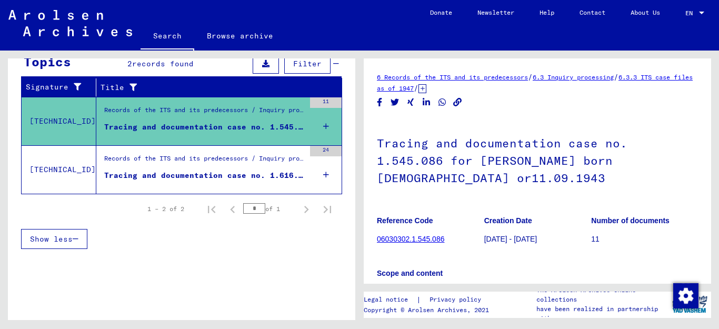
click at [202, 172] on div "Tracing and documentation case no. 1.616.769 for SZCZECH, HELENA born 13.09.1945" at bounding box center [204, 175] width 201 height 11
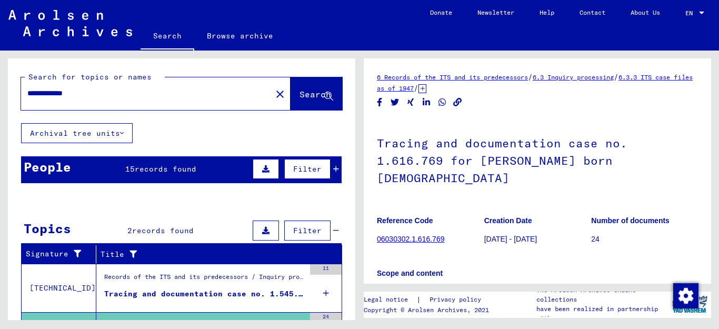
click at [210, 171] on div "People 15 records found Filter" at bounding box center [181, 169] width 321 height 27
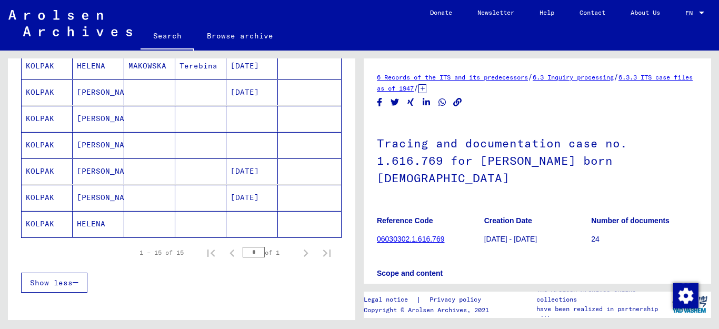
scroll to position [369, 0]
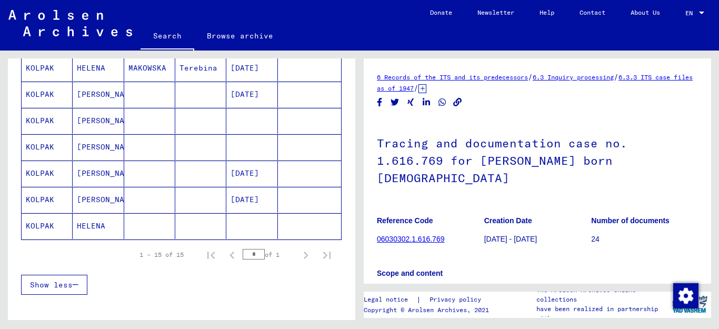
click at [33, 116] on mat-cell "KOLPAK" at bounding box center [47, 121] width 51 height 26
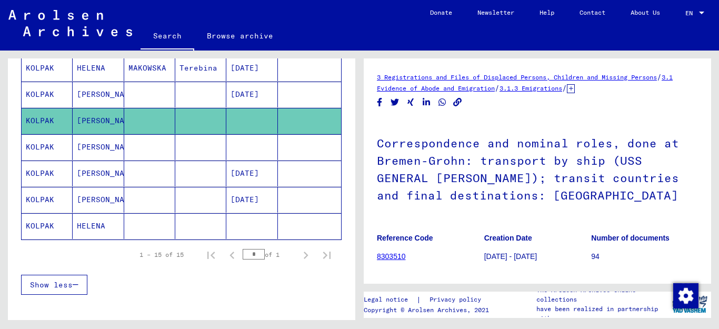
scroll to position [198, 0]
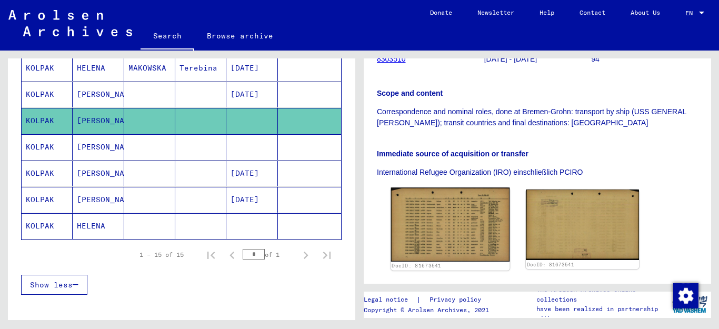
click at [486, 218] on img at bounding box center [450, 225] width 119 height 74
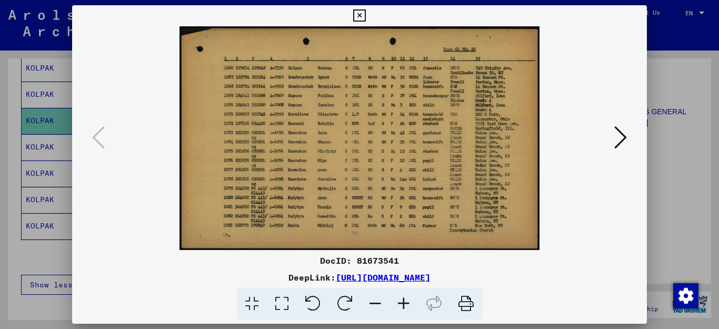
click at [406, 302] on icon at bounding box center [404, 304] width 28 height 32
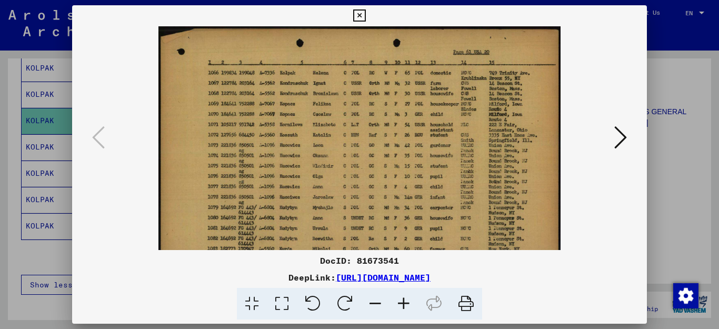
click at [406, 302] on icon at bounding box center [404, 304] width 28 height 32
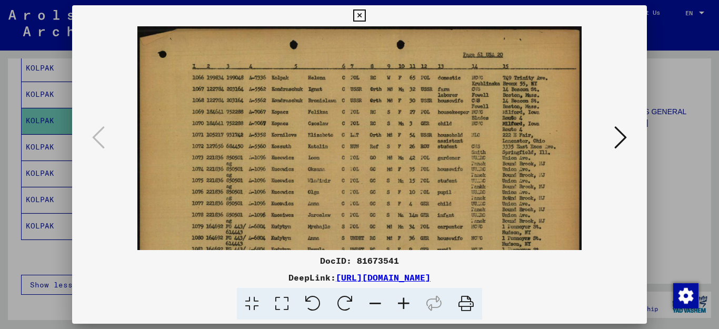
click at [406, 302] on icon at bounding box center [404, 304] width 28 height 32
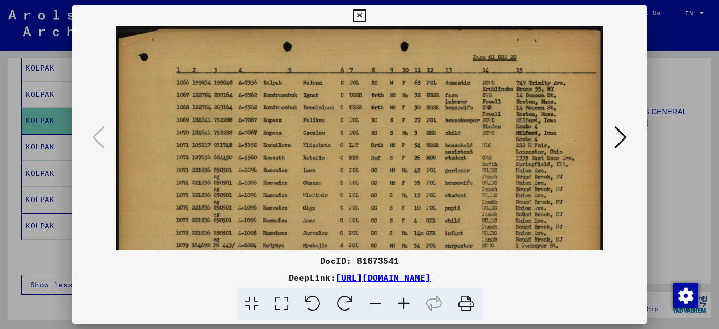
click at [406, 302] on icon at bounding box center [404, 304] width 28 height 32
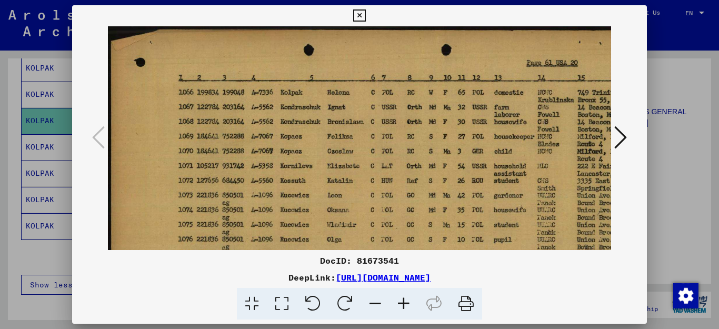
click at [406, 302] on icon at bounding box center [404, 304] width 28 height 32
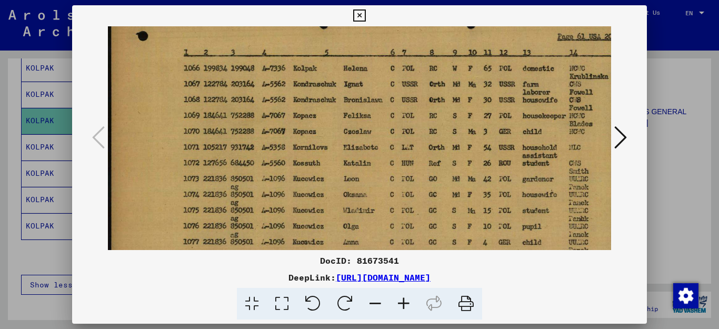
scroll to position [31, 0]
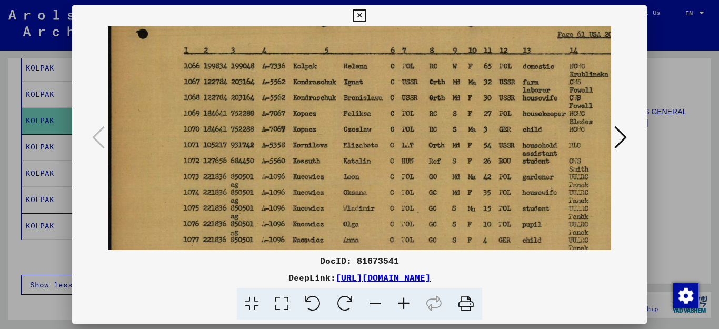
drag, startPoint x: 388, startPoint y: 228, endPoint x: 400, endPoint y: 196, distance: 33.2
click at [400, 196] on img at bounding box center [415, 186] width 614 height 382
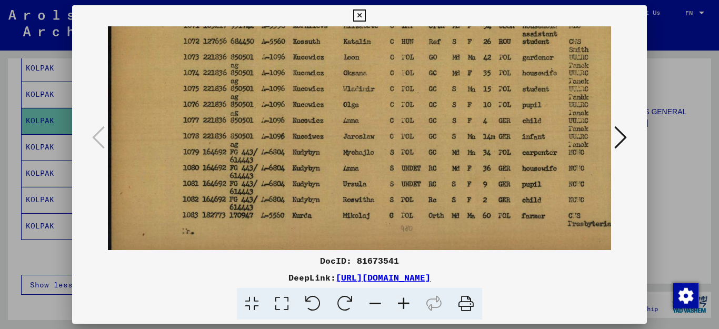
scroll to position [158, 0]
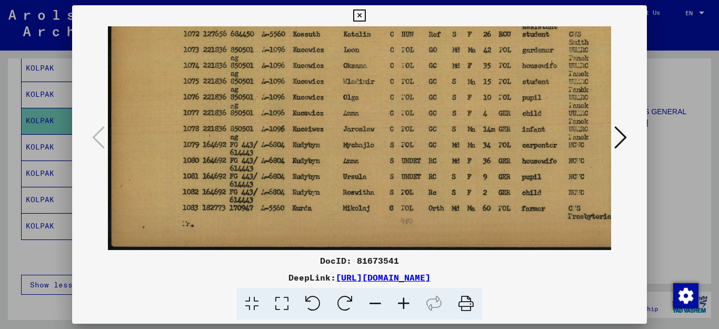
drag, startPoint x: 445, startPoint y: 210, endPoint x: 505, endPoint y: 63, distance: 159.4
click at [498, 65] on img at bounding box center [415, 59] width 614 height 382
click at [366, 15] on icon at bounding box center [359, 15] width 12 height 13
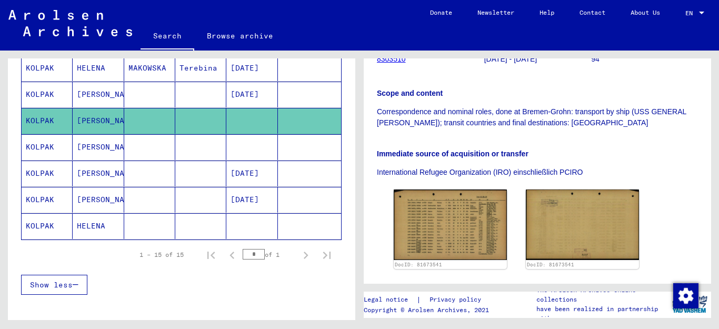
click at [44, 197] on mat-cell "KOLPAK" at bounding box center [47, 200] width 51 height 26
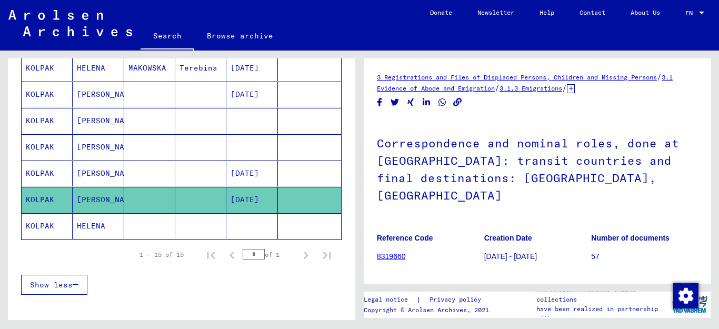
scroll to position [198, 0]
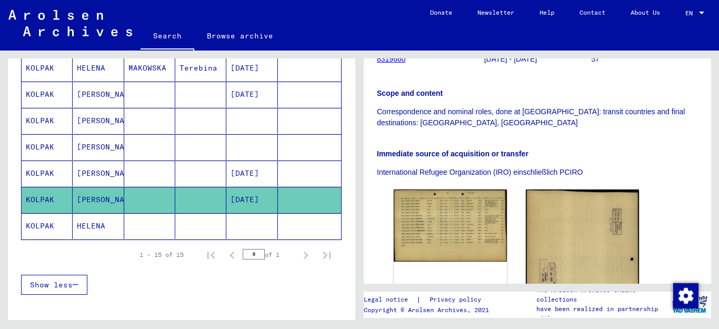
click at [41, 68] on mat-cell "KOLPAK" at bounding box center [47, 68] width 51 height 26
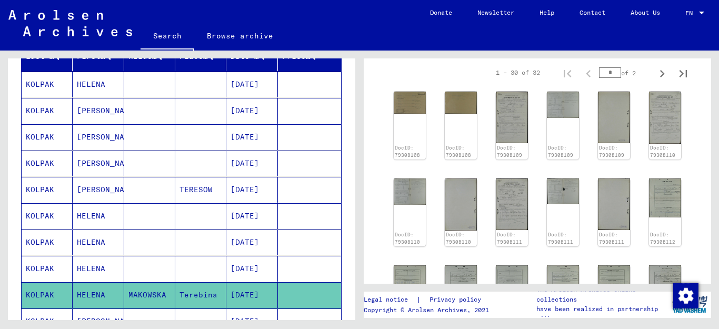
scroll to position [115, 0]
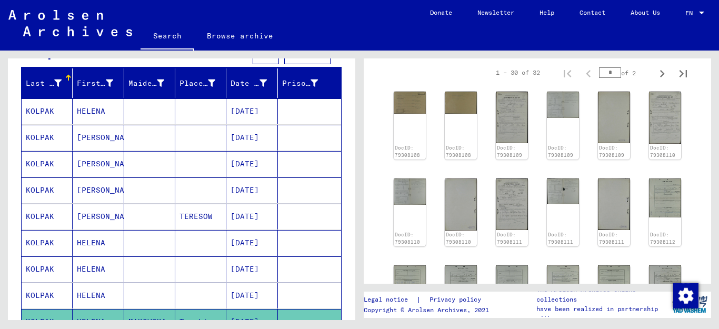
click at [31, 110] on mat-cell "KOLPAK" at bounding box center [47, 111] width 51 height 26
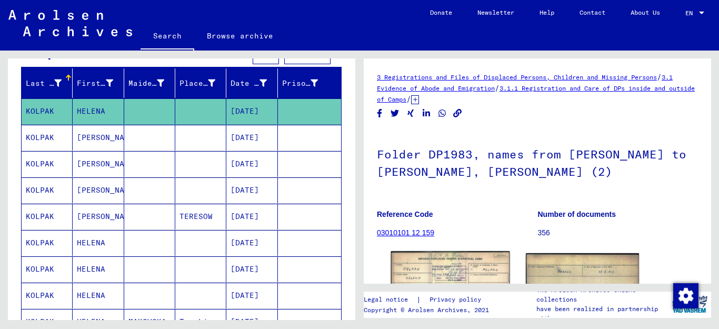
click at [472, 265] on img at bounding box center [450, 288] width 119 height 75
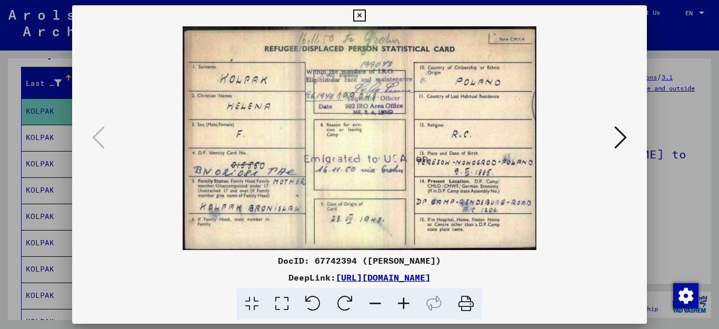
click at [366, 15] on icon at bounding box center [359, 15] width 12 height 13
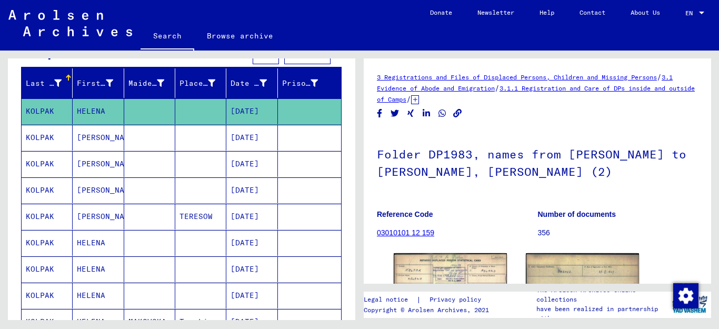
click at [50, 139] on mat-cell "KOLPAK" at bounding box center [47, 138] width 51 height 26
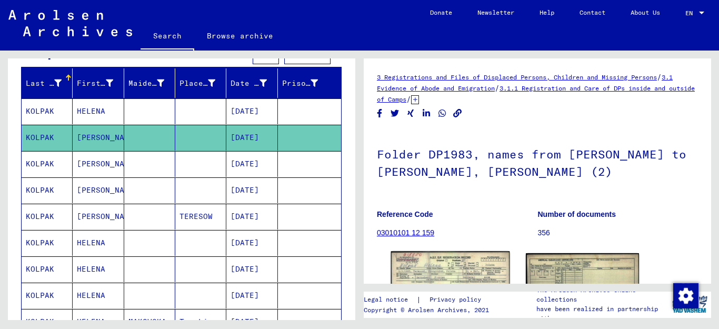
click at [438, 261] on img at bounding box center [450, 288] width 119 height 75
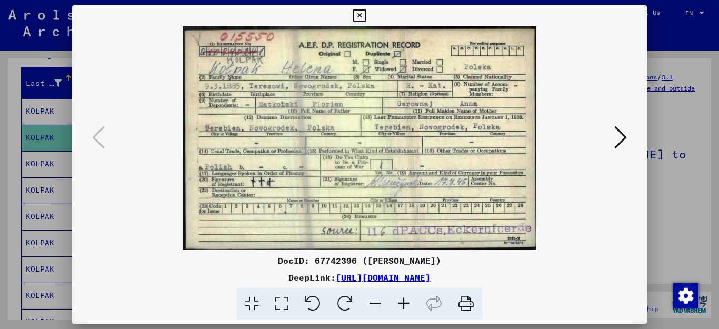
click at [403, 305] on icon at bounding box center [404, 304] width 28 height 32
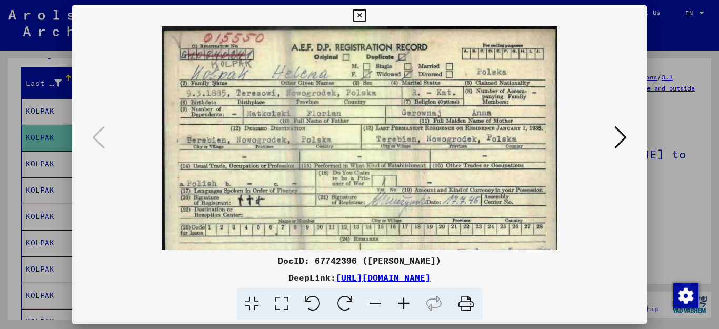
click at [403, 305] on icon at bounding box center [404, 304] width 28 height 32
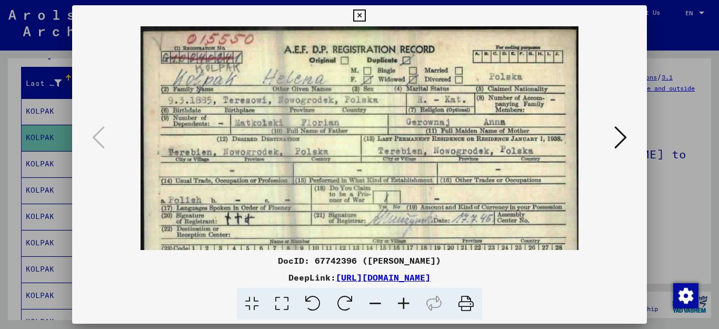
click at [403, 305] on icon at bounding box center [404, 304] width 28 height 32
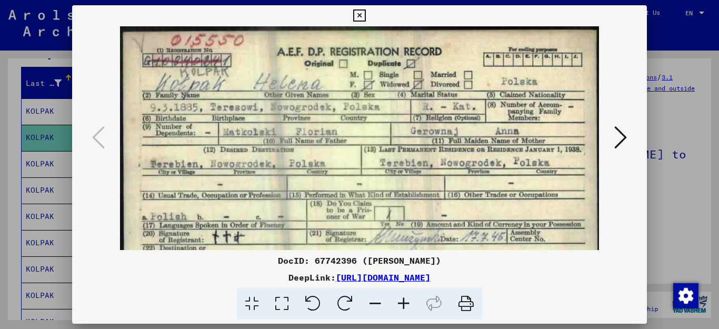
click at [403, 305] on icon at bounding box center [404, 304] width 28 height 32
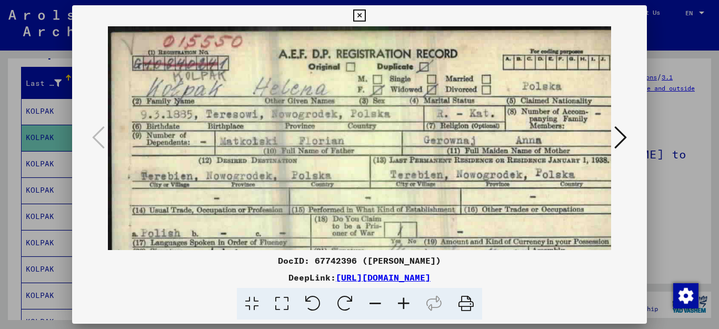
click at [403, 305] on icon at bounding box center [404, 304] width 28 height 32
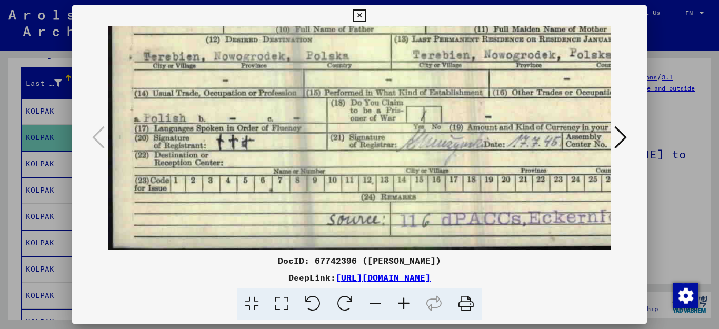
scroll to position [0, 2]
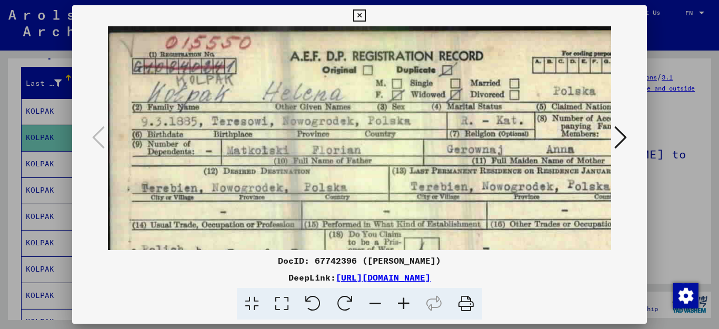
drag, startPoint x: 421, startPoint y: 226, endPoint x: 461, endPoint y: 259, distance: 52.1
click at [461, 259] on div "DocID: 67742396 (Helena KOLPAK) DeepLink: https://collections.arolsen-archives.…" at bounding box center [360, 162] width 576 height 315
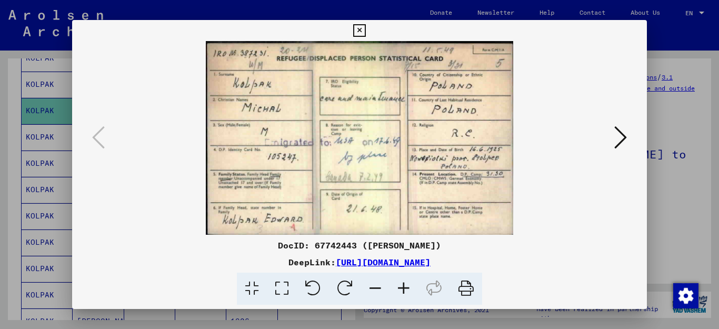
scroll to position [133, 0]
click at [366, 34] on icon at bounding box center [359, 30] width 12 height 13
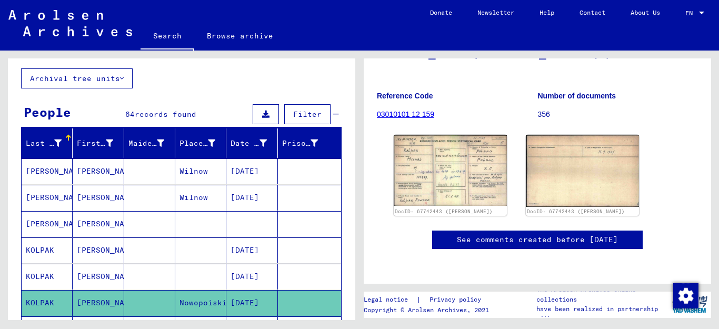
scroll to position [0, 0]
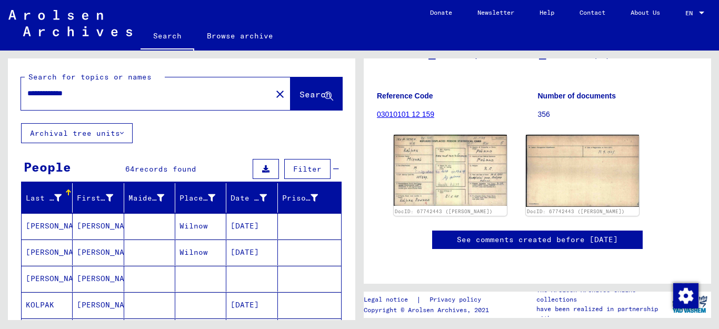
drag, startPoint x: 92, startPoint y: 92, endPoint x: 61, endPoint y: 94, distance: 31.1
click at [61, 94] on input "**********" at bounding box center [146, 93] width 238 height 11
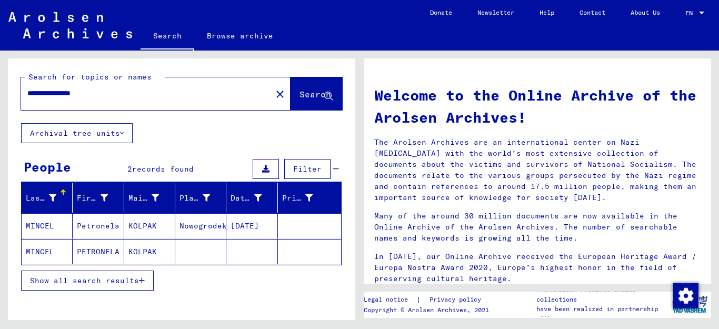
click at [145, 279] on button "Show all search results" at bounding box center [87, 281] width 133 height 20
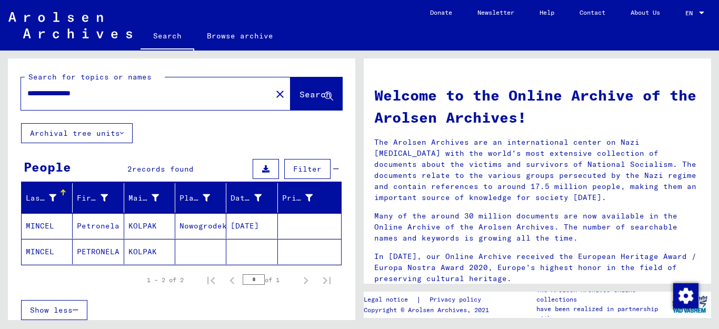
click at [104, 223] on mat-cell "Petronela" at bounding box center [98, 225] width 51 height 25
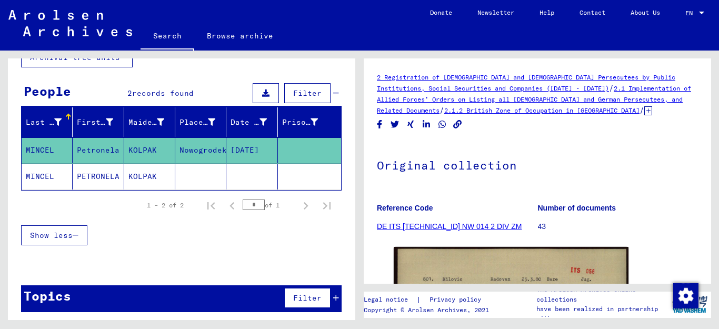
scroll to position [78, 0]
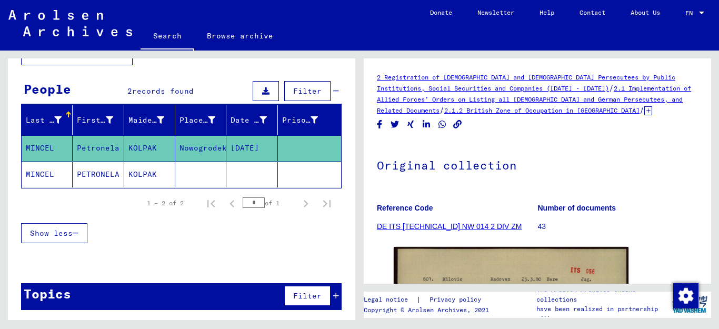
click at [139, 171] on mat-cell "KOLPAK" at bounding box center [149, 175] width 51 height 26
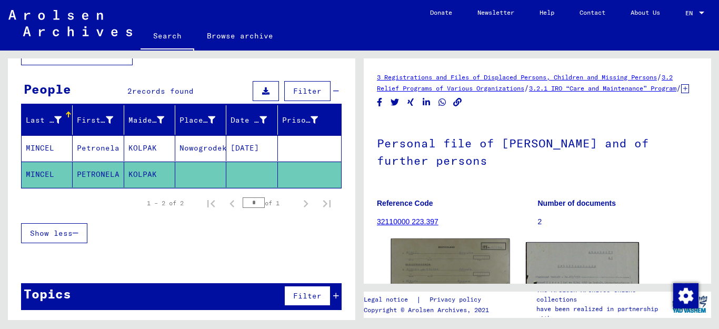
click at [478, 269] on img at bounding box center [450, 280] width 119 height 83
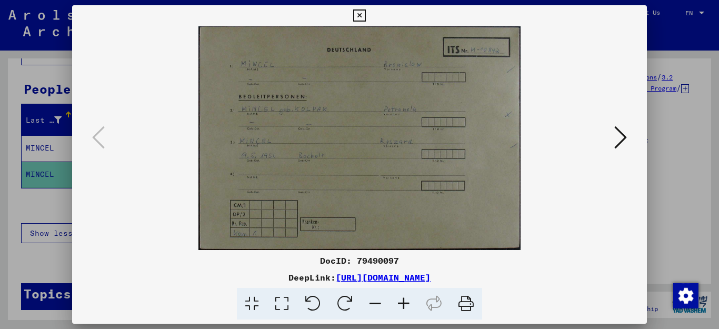
click at [366, 14] on icon at bounding box center [359, 15] width 12 height 13
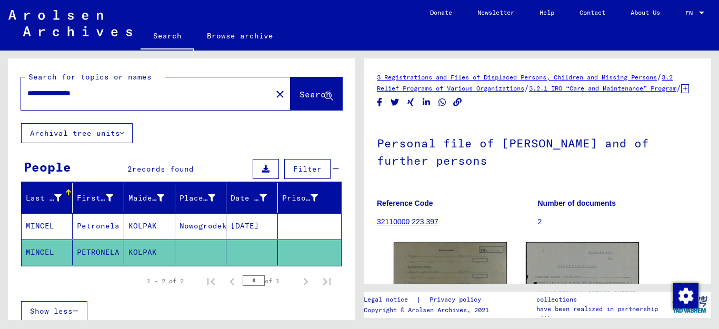
click at [82, 93] on input "**********" at bounding box center [146, 93] width 238 height 11
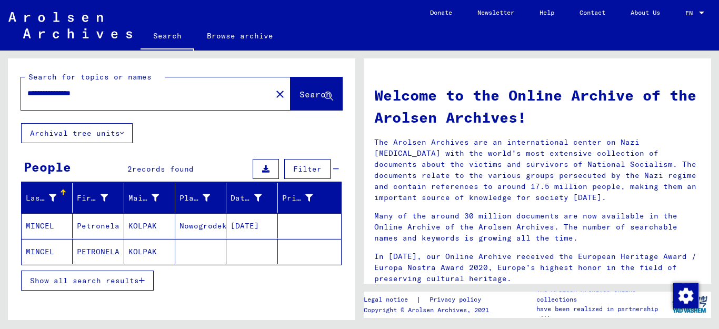
click at [144, 281] on icon "button" at bounding box center [142, 280] width 6 height 7
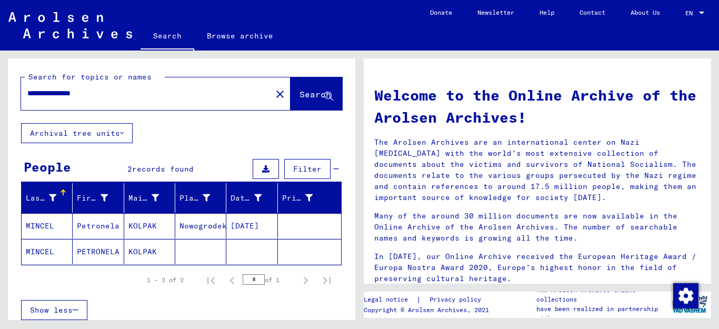
drag, startPoint x: 108, startPoint y: 95, endPoint x: 60, endPoint y: 97, distance: 48.5
click at [60, 97] on input "**********" at bounding box center [143, 93] width 232 height 11
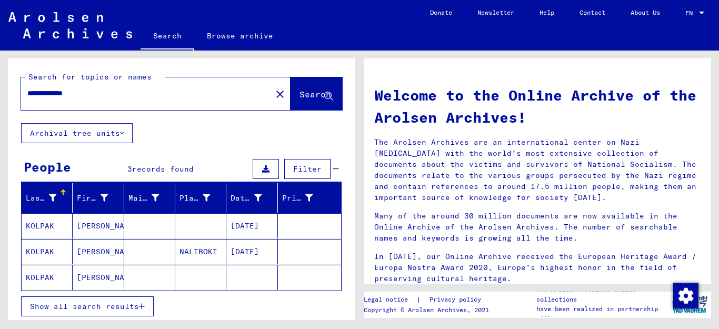
click at [45, 252] on mat-cell "KOLPAK" at bounding box center [47, 251] width 51 height 25
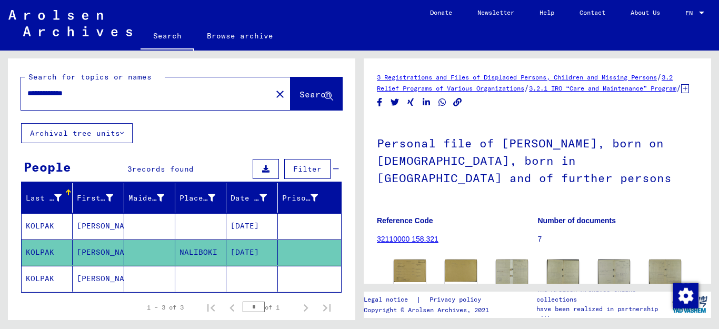
click at [41, 282] on icon at bounding box center [44, 287] width 26 height 42
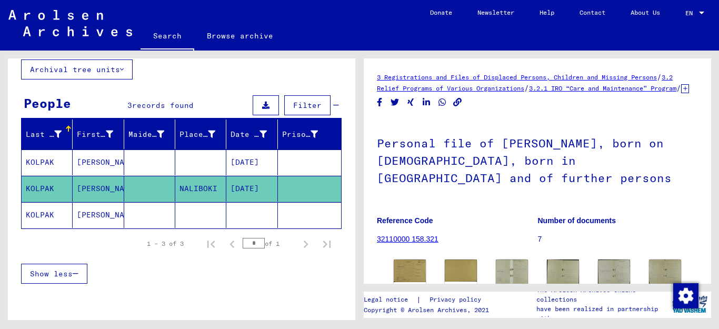
scroll to position [75, 0]
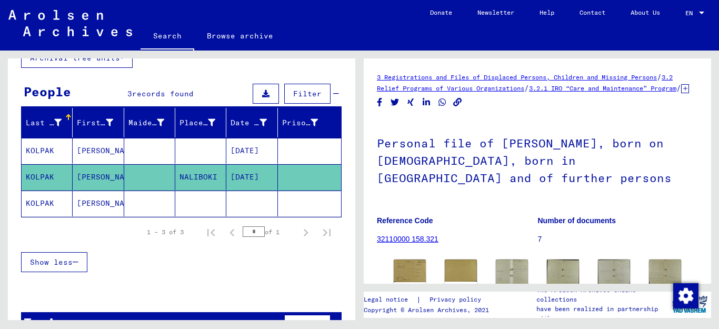
click at [41, 202] on mat-cell "KOLPAK" at bounding box center [47, 204] width 51 height 26
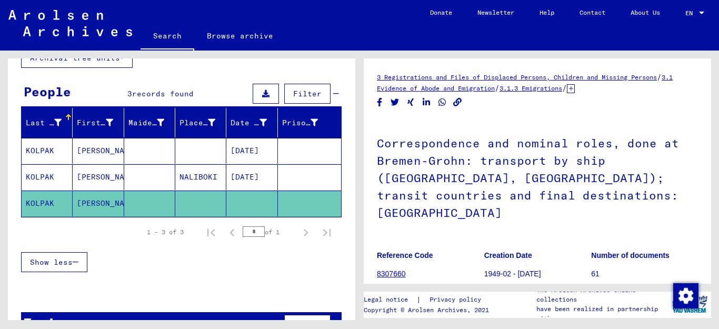
scroll to position [198, 0]
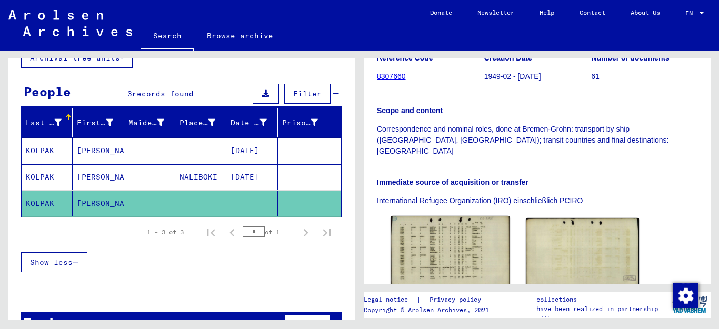
click at [451, 221] on img at bounding box center [450, 254] width 119 height 76
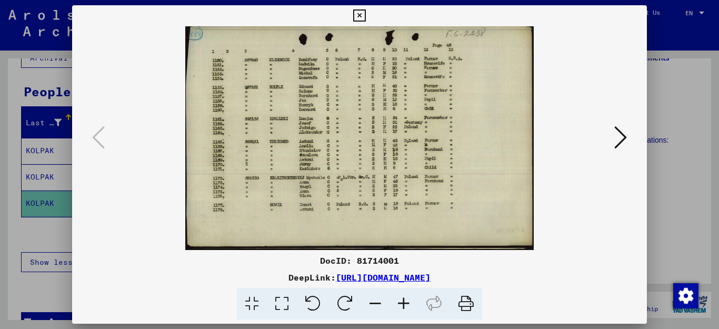
click at [366, 17] on icon at bounding box center [359, 15] width 12 height 13
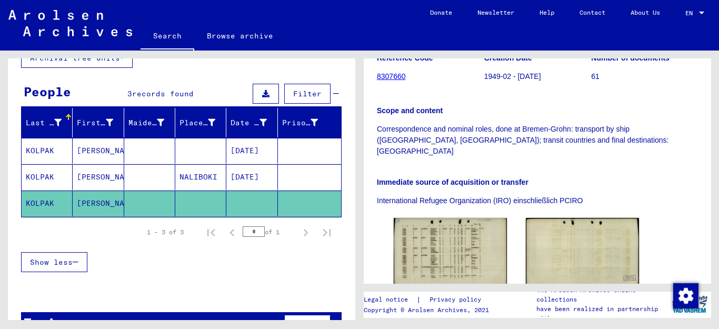
scroll to position [0, 0]
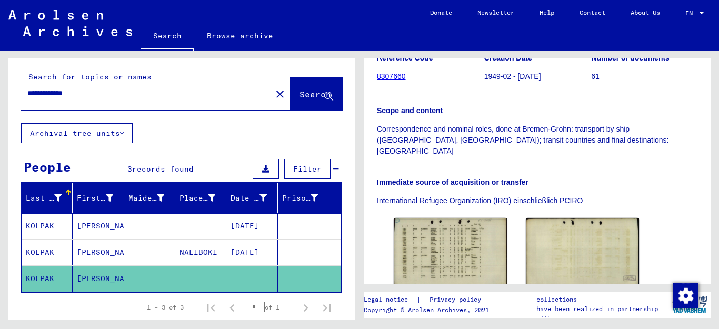
drag, startPoint x: 103, startPoint y: 91, endPoint x: 8, endPoint y: 81, distance: 94.8
click at [0, 79] on div "**********" at bounding box center [180, 186] width 360 height 270
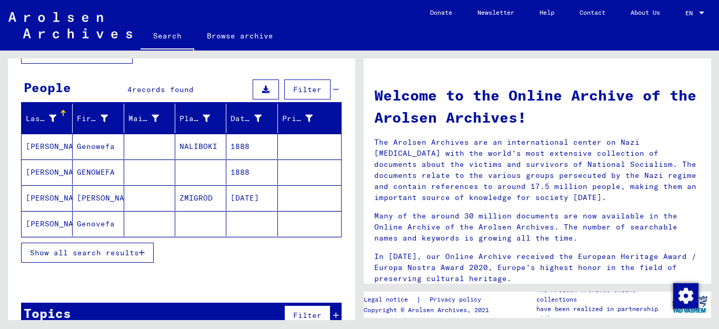
scroll to position [81, 0]
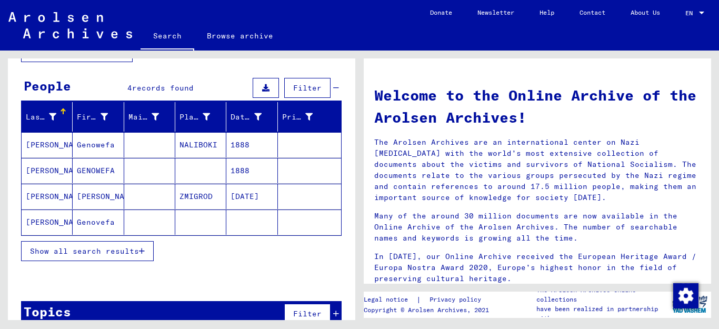
click at [144, 252] on icon "button" at bounding box center [142, 251] width 6 height 7
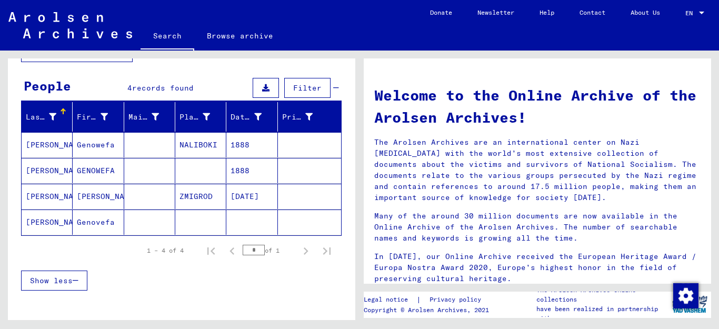
click at [37, 144] on mat-cell "[PERSON_NAME]" at bounding box center [47, 144] width 51 height 25
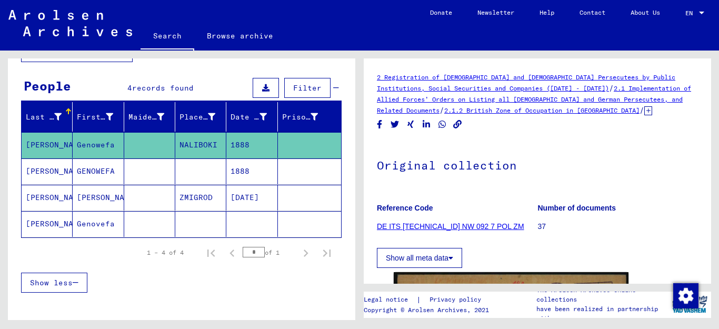
scroll to position [198, 0]
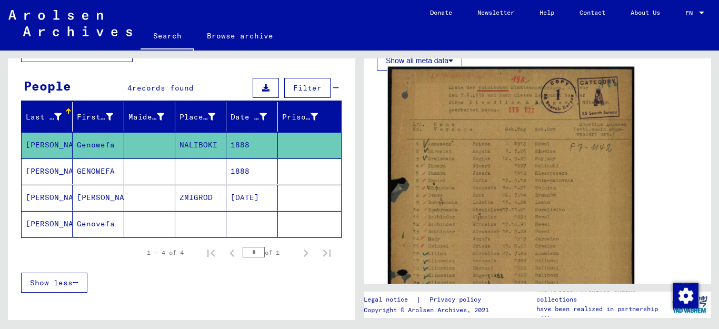
click at [484, 204] on img at bounding box center [511, 233] width 246 height 332
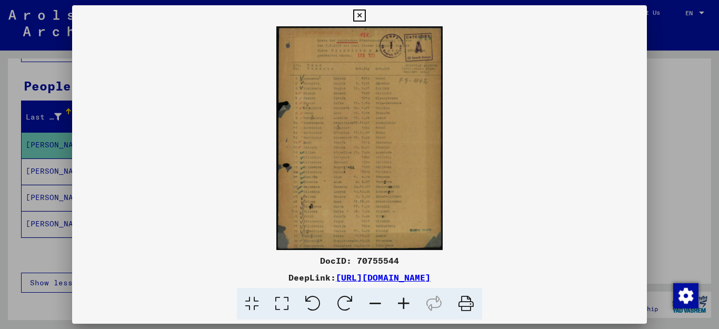
click at [407, 300] on icon at bounding box center [404, 304] width 28 height 32
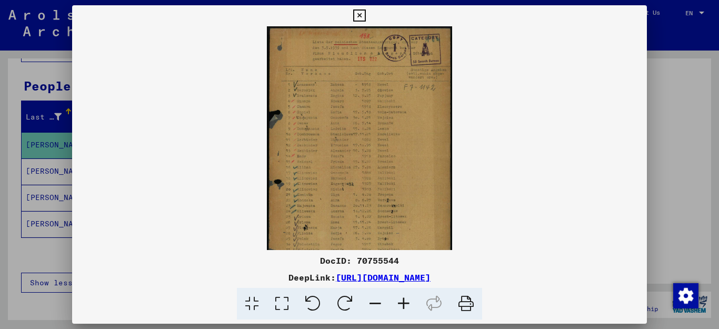
click at [407, 300] on icon at bounding box center [404, 304] width 28 height 32
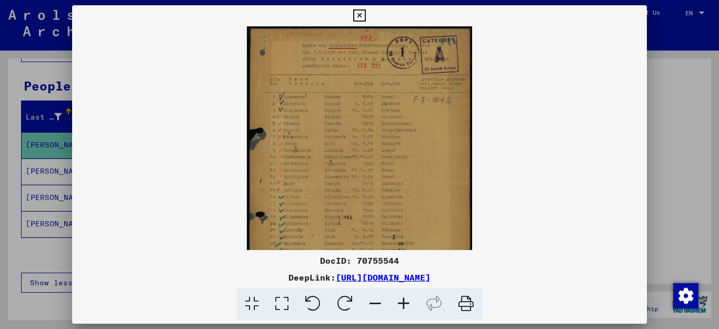
click at [407, 300] on icon at bounding box center [404, 304] width 28 height 32
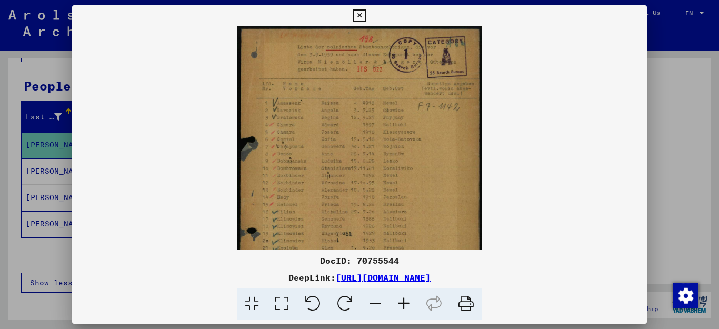
click at [407, 300] on icon at bounding box center [404, 304] width 28 height 32
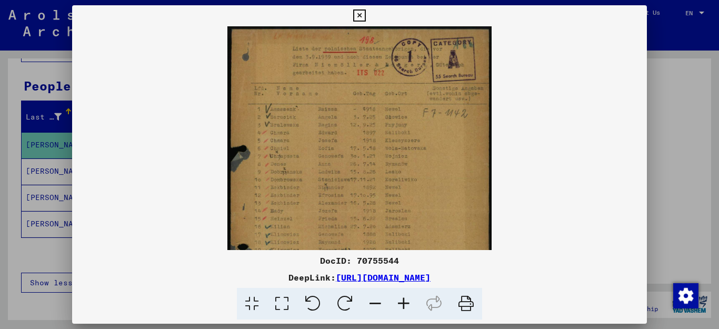
click at [407, 300] on icon at bounding box center [404, 304] width 28 height 32
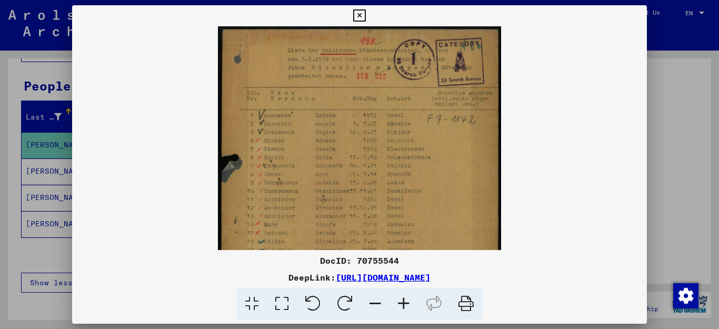
click at [406, 300] on icon at bounding box center [404, 304] width 28 height 32
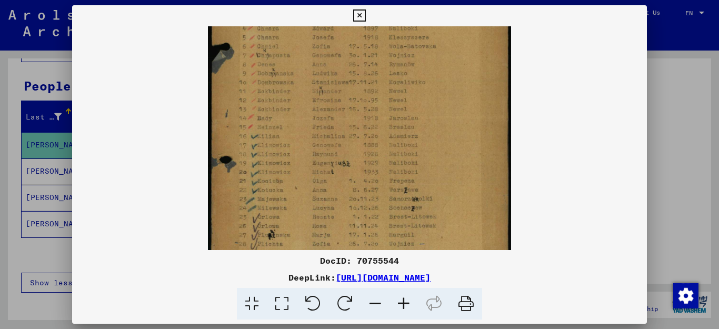
scroll to position [122, 0]
drag, startPoint x: 436, startPoint y: 227, endPoint x: 458, endPoint y: 105, distance: 124.3
click at [458, 105] on img at bounding box center [359, 108] width 303 height 408
click at [366, 15] on icon at bounding box center [359, 15] width 12 height 13
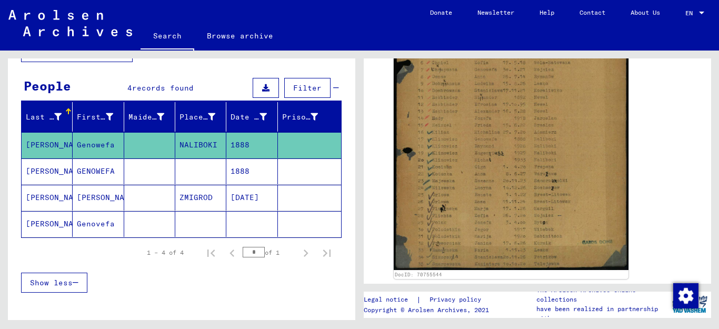
scroll to position [387, 0]
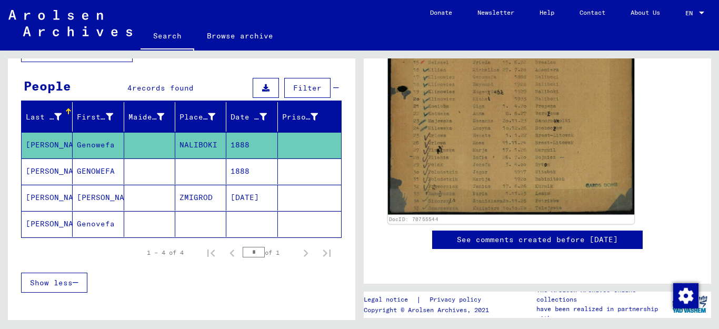
click at [525, 145] on img at bounding box center [511, 49] width 246 height 332
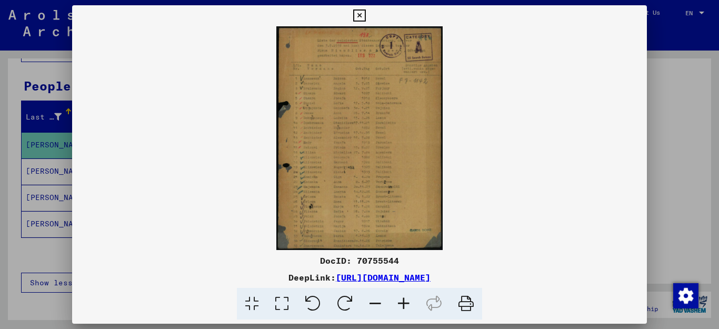
drag, startPoint x: 551, startPoint y: 281, endPoint x: 228, endPoint y: 279, distance: 322.9
click at [228, 279] on div "DeepLink: [URL][DOMAIN_NAME]" at bounding box center [360, 277] width 576 height 13
copy link "[URL][DOMAIN_NAME]"
click at [366, 17] on icon at bounding box center [359, 15] width 12 height 13
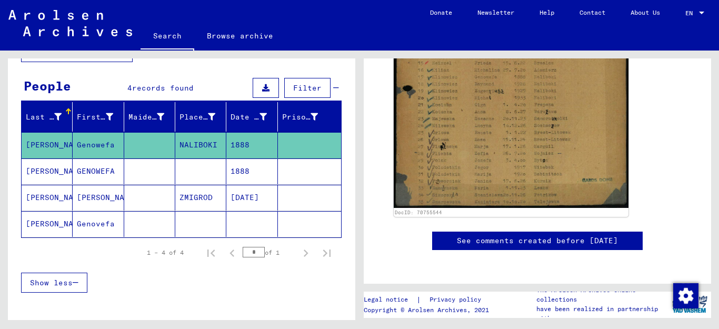
click at [51, 170] on mat-cell "[PERSON_NAME]" at bounding box center [47, 172] width 51 height 26
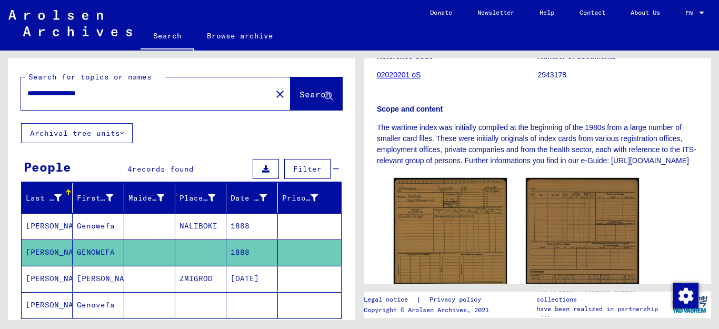
drag, startPoint x: 113, startPoint y: 95, endPoint x: 75, endPoint y: 97, distance: 38.0
click at [75, 97] on input "**********" at bounding box center [146, 93] width 238 height 11
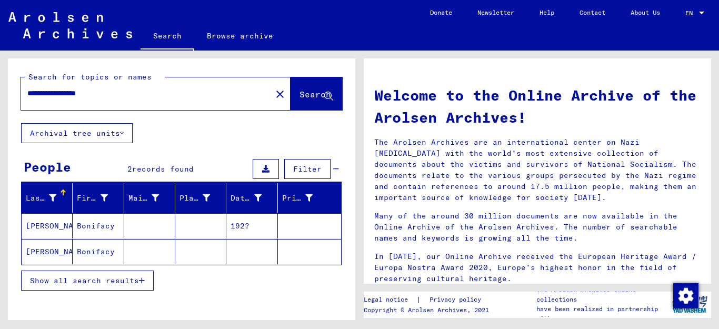
click at [143, 281] on icon "button" at bounding box center [142, 280] width 6 height 7
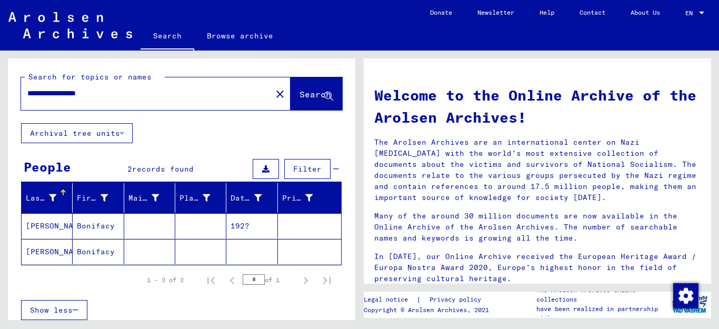
click at [42, 224] on mat-cell "[PERSON_NAME]" at bounding box center [47, 225] width 51 height 25
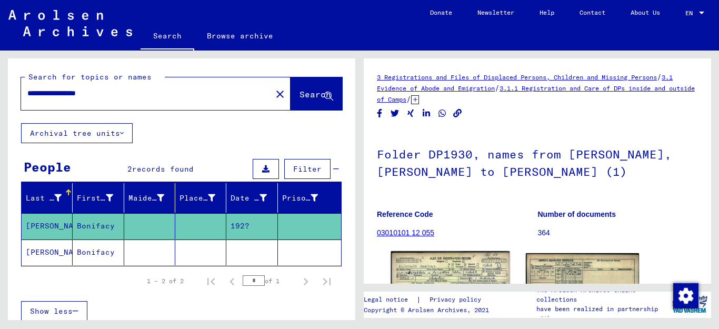
click at [475, 269] on img at bounding box center [450, 289] width 119 height 76
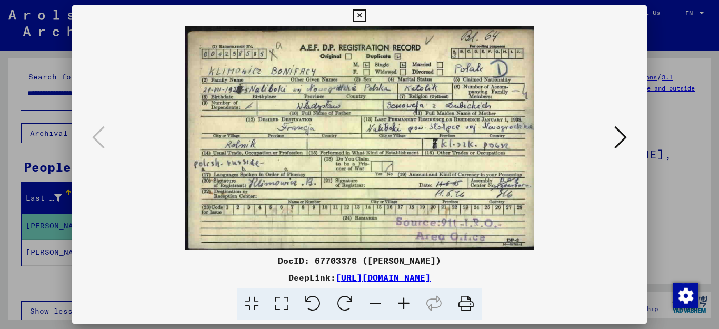
click at [366, 16] on icon at bounding box center [359, 15] width 12 height 13
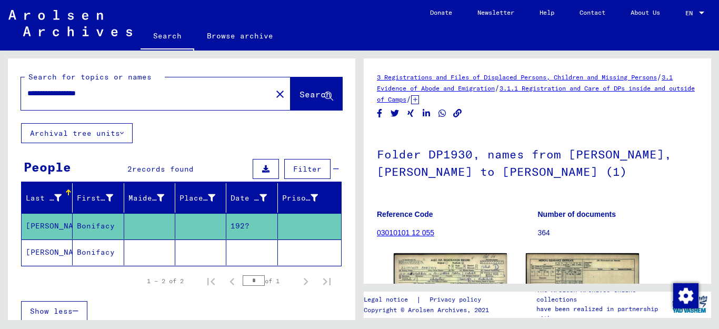
drag, startPoint x: 122, startPoint y: 96, endPoint x: 73, endPoint y: 93, distance: 48.5
click at [73, 93] on input "**********" at bounding box center [146, 93] width 238 height 11
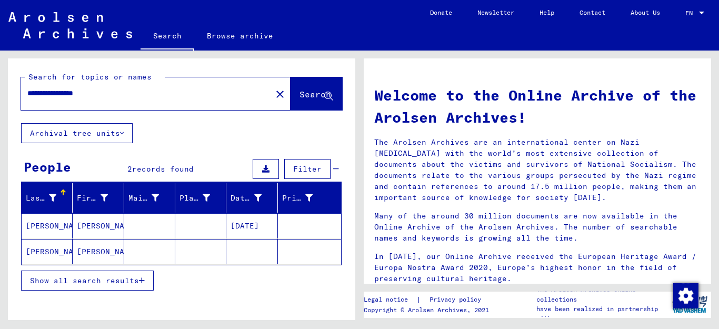
click at [143, 279] on icon "button" at bounding box center [142, 280] width 6 height 7
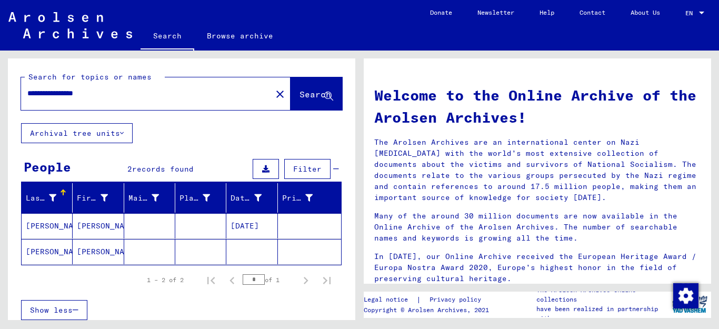
click at [50, 222] on mat-cell "[PERSON_NAME]" at bounding box center [47, 225] width 51 height 25
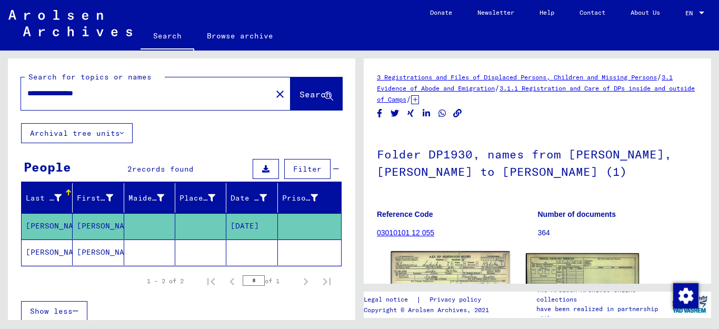
click at [459, 264] on img at bounding box center [450, 288] width 119 height 75
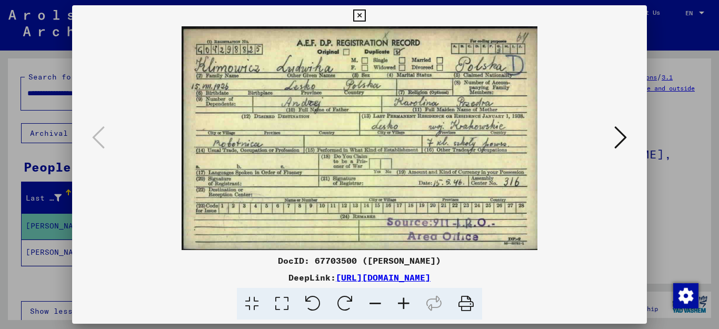
click at [366, 15] on icon at bounding box center [359, 15] width 12 height 13
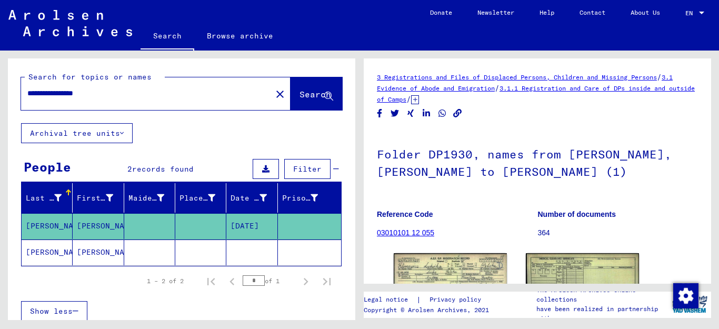
click at [48, 252] on mat-cell "[PERSON_NAME]" at bounding box center [47, 253] width 51 height 26
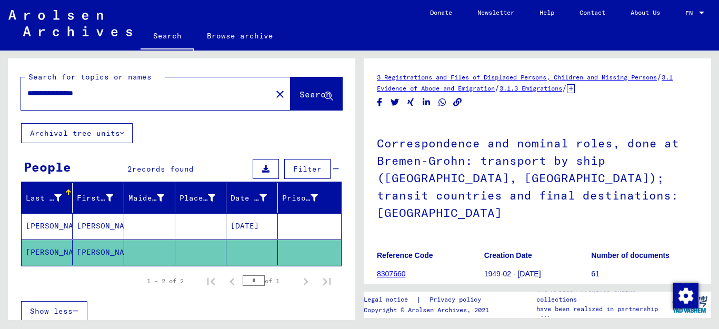
scroll to position [198, 0]
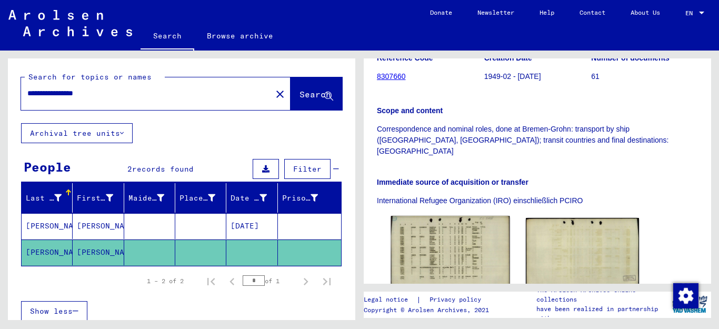
click at [464, 230] on img at bounding box center [450, 254] width 119 height 76
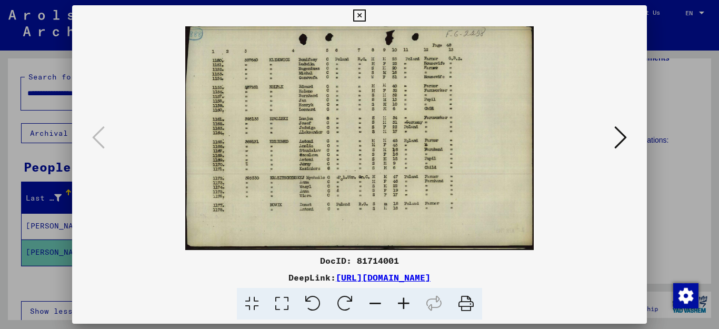
click at [366, 16] on icon at bounding box center [359, 15] width 12 height 13
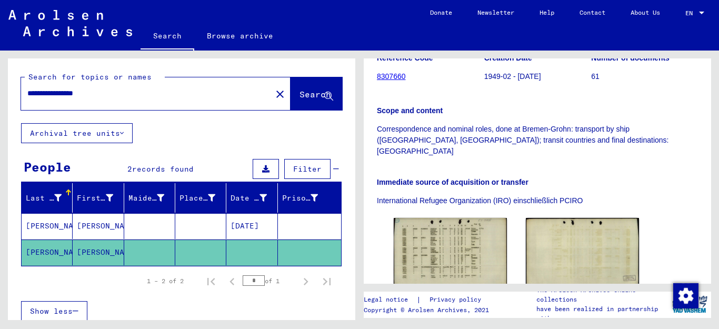
drag, startPoint x: 73, startPoint y: 91, endPoint x: 241, endPoint y: 100, distance: 168.2
click at [241, 98] on input "**********" at bounding box center [146, 93] width 238 height 11
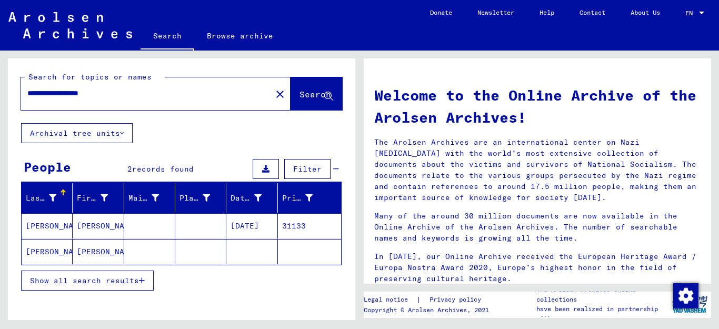
click at [142, 281] on icon "button" at bounding box center [142, 280] width 6 height 7
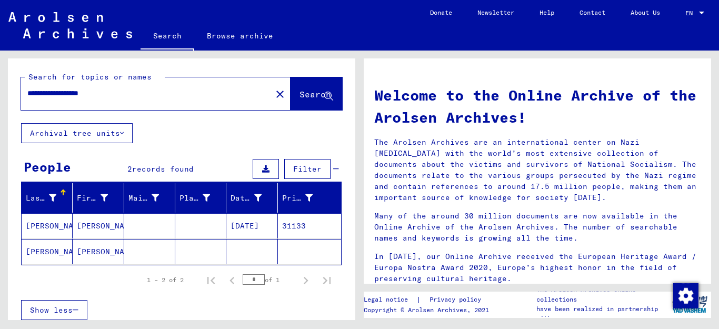
click at [52, 224] on mat-cell "[PERSON_NAME]" at bounding box center [47, 225] width 51 height 25
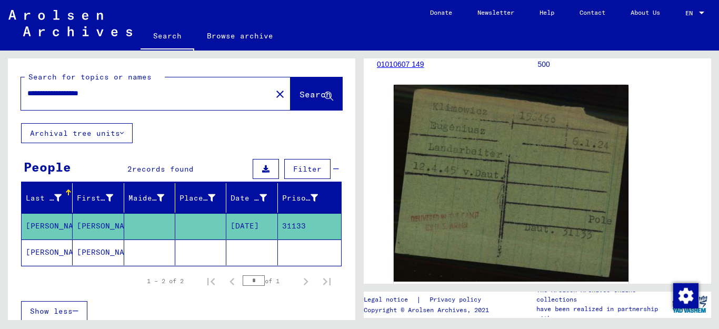
scroll to position [132, 0]
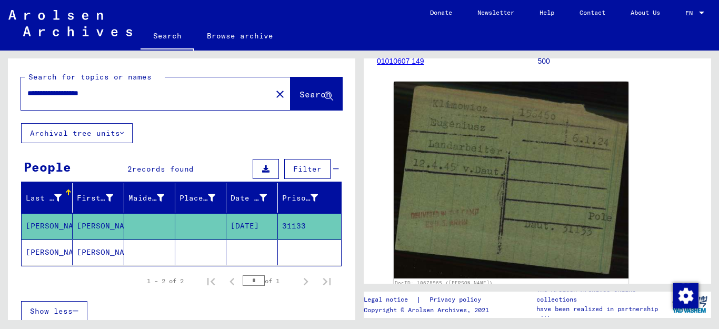
click at [50, 251] on mat-cell "[PERSON_NAME]" at bounding box center [47, 253] width 51 height 26
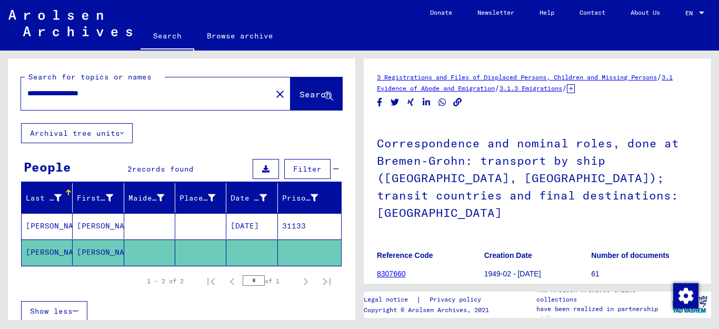
scroll to position [198, 0]
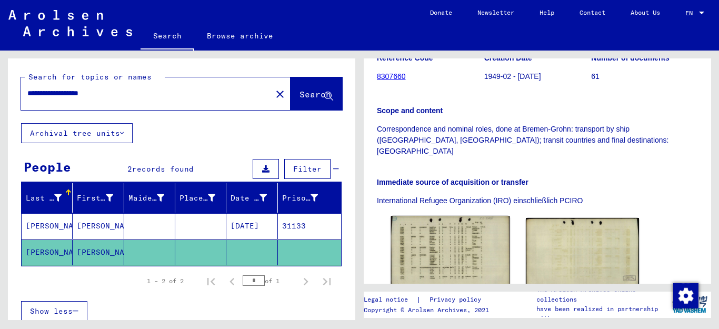
click at [438, 220] on img at bounding box center [450, 254] width 119 height 76
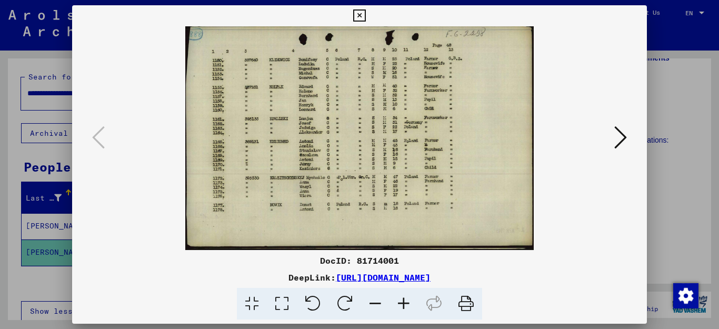
click at [366, 16] on icon at bounding box center [359, 15] width 12 height 13
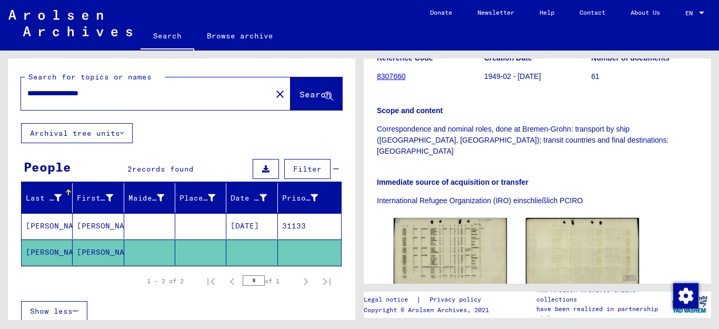
drag, startPoint x: 124, startPoint y: 94, endPoint x: 74, endPoint y: 92, distance: 50.1
click at [74, 92] on input "**********" at bounding box center [146, 93] width 238 height 11
type input "**********"
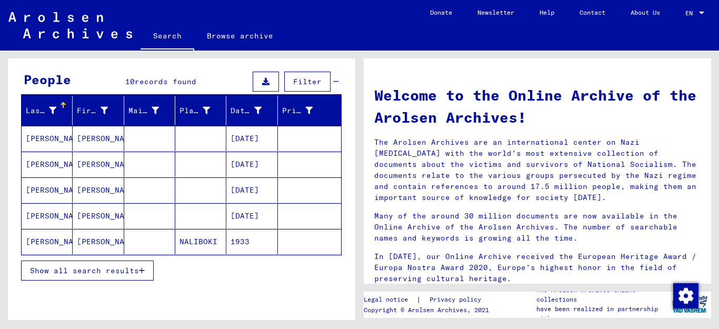
scroll to position [88, 0]
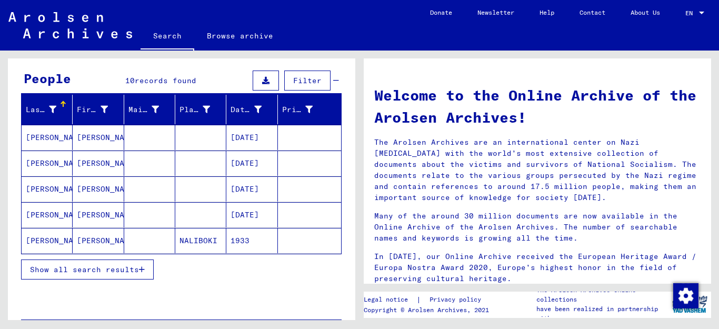
click at [143, 270] on icon "button" at bounding box center [142, 269] width 6 height 7
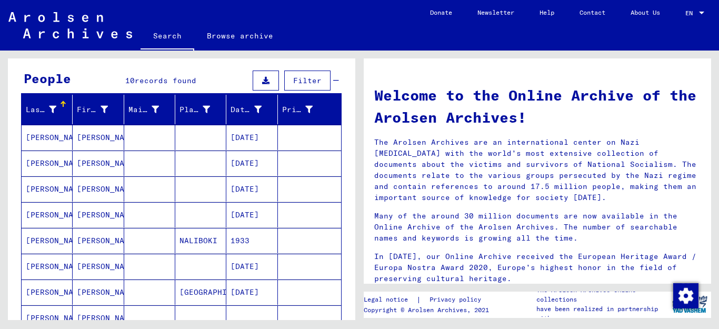
click at [40, 237] on mat-cell "[PERSON_NAME]" at bounding box center [47, 240] width 51 height 25
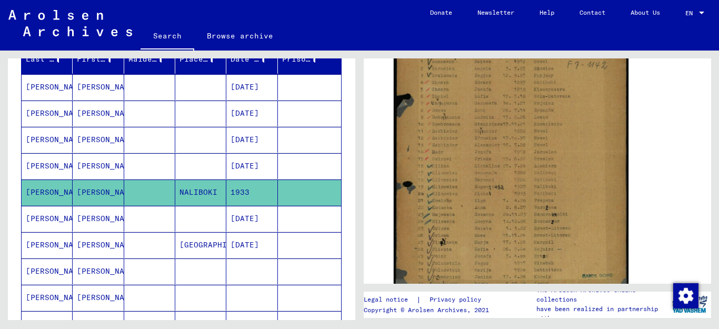
scroll to position [137, 0]
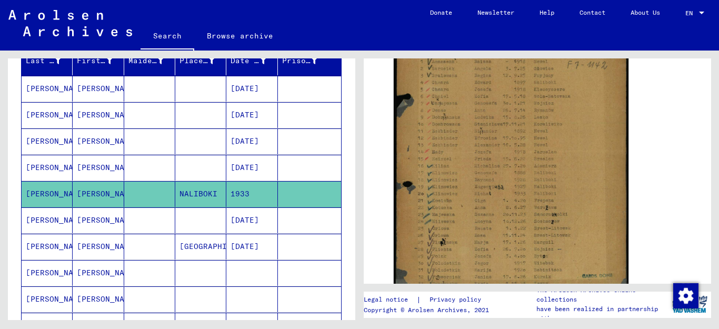
click at [35, 90] on mat-cell "[PERSON_NAME]" at bounding box center [47, 89] width 51 height 26
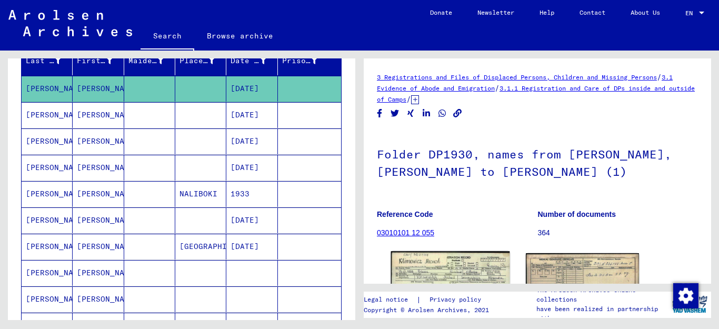
click at [435, 263] on img at bounding box center [450, 289] width 119 height 76
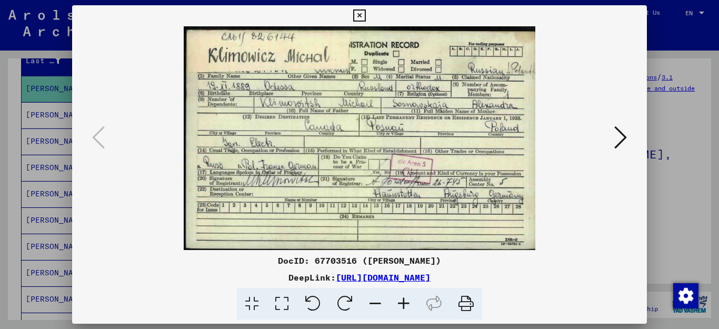
click at [366, 15] on icon at bounding box center [359, 15] width 12 height 13
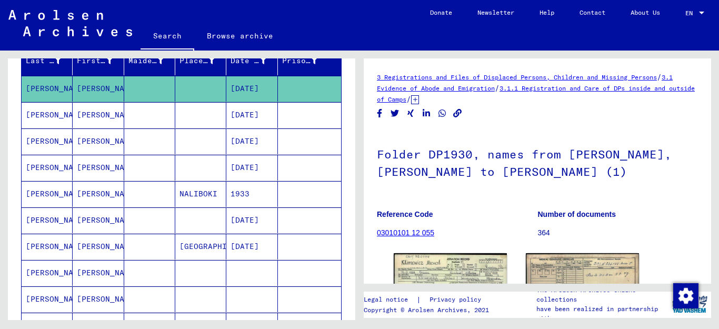
click at [55, 112] on mat-cell "[PERSON_NAME]" at bounding box center [47, 115] width 51 height 26
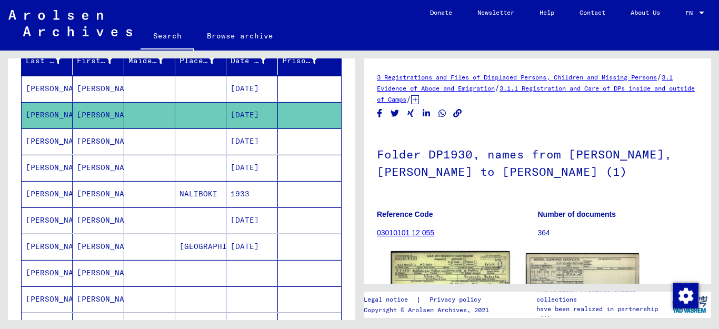
click at [441, 268] on img at bounding box center [450, 290] width 119 height 78
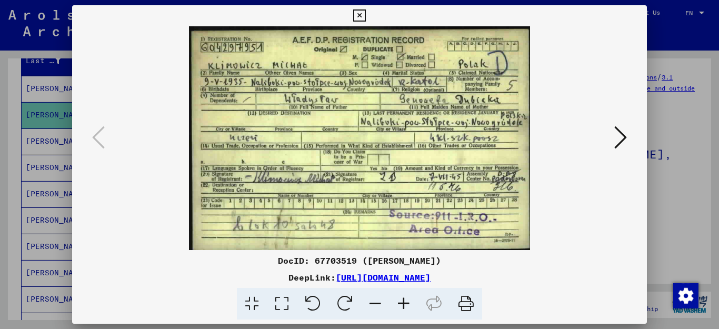
drag, startPoint x: 549, startPoint y: 275, endPoint x: 226, endPoint y: 278, distance: 322.9
click at [226, 278] on div "DeepLink: [URL][DOMAIN_NAME]" at bounding box center [360, 277] width 576 height 13
copy link "[URL][DOMAIN_NAME]"
